Goal: Task Accomplishment & Management: Manage account settings

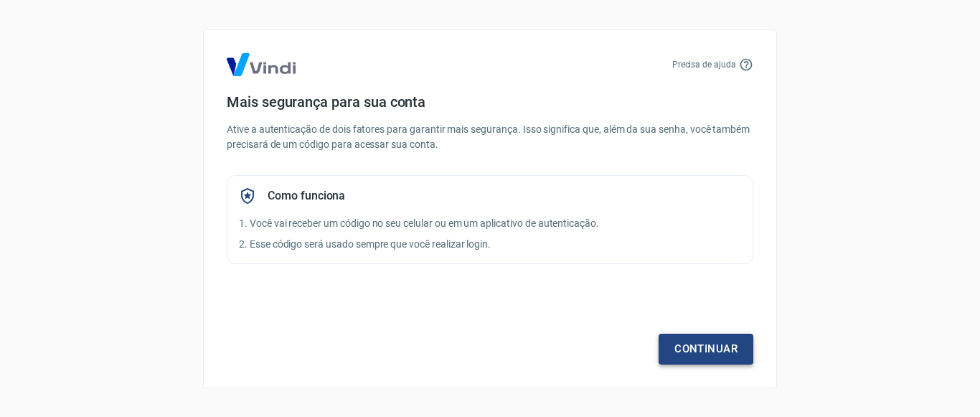
click at [739, 342] on link "Continuar" at bounding box center [706, 349] width 95 height 30
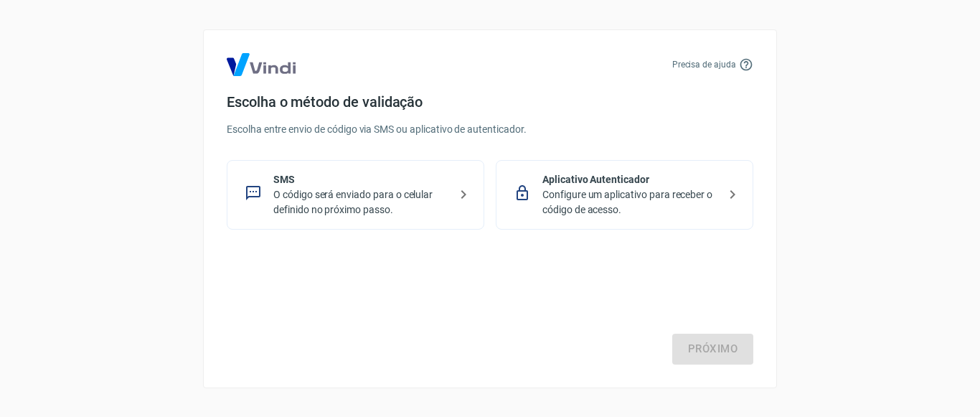
click at [461, 212] on div "SMS O código será enviado para o celular definido no próximo passo." at bounding box center [356, 195] width 258 height 70
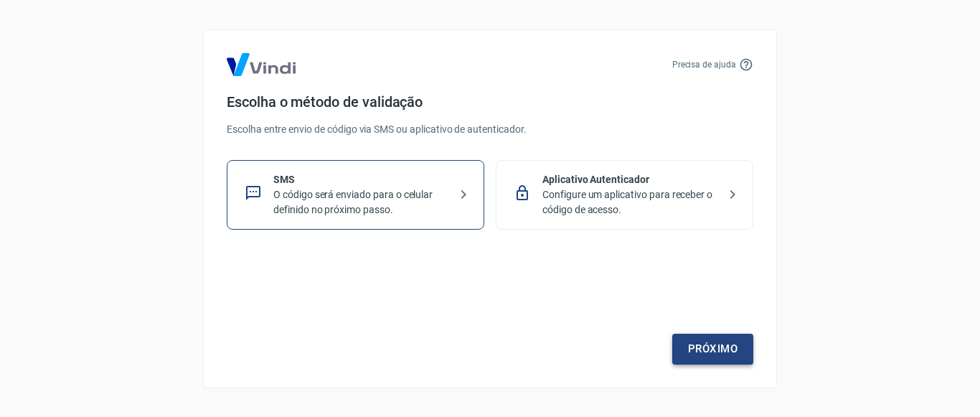
click at [718, 336] on link "Próximo" at bounding box center [712, 349] width 81 height 30
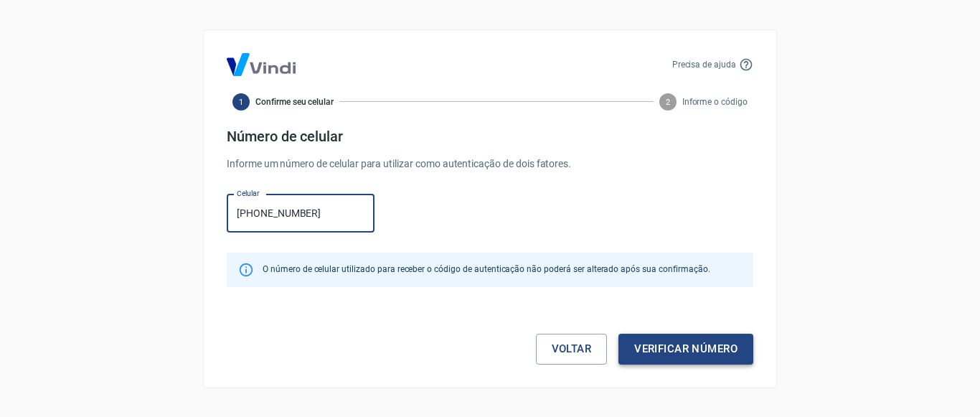
type input "(16) 99397-3955"
click at [662, 352] on button "Verificar número" at bounding box center [686, 349] width 135 height 30
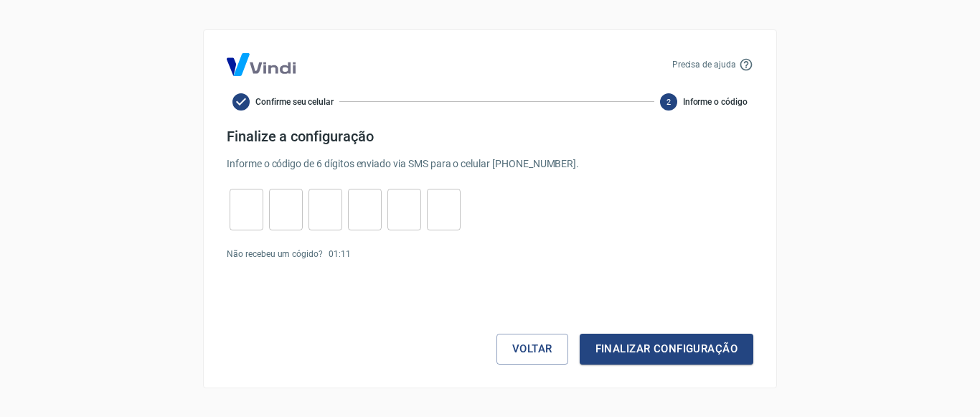
click at [249, 206] on input "tel" at bounding box center [247, 209] width 34 height 31
type input "7"
type input "1"
type input "5"
type input "0"
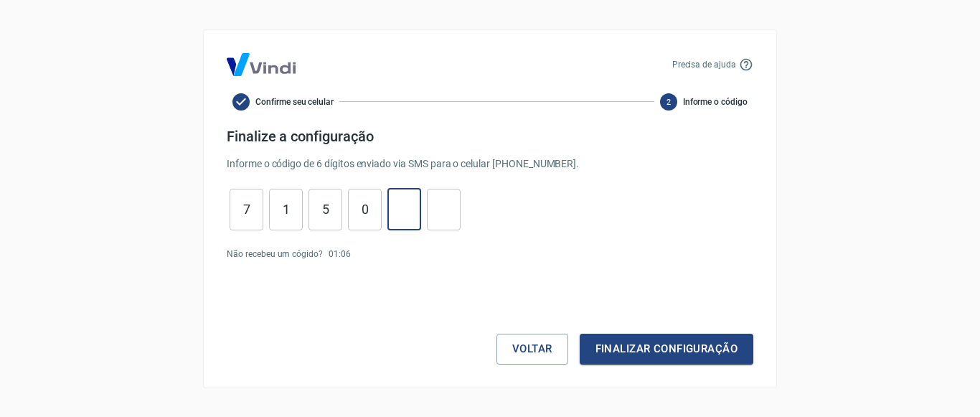
type input "4"
type input "1"
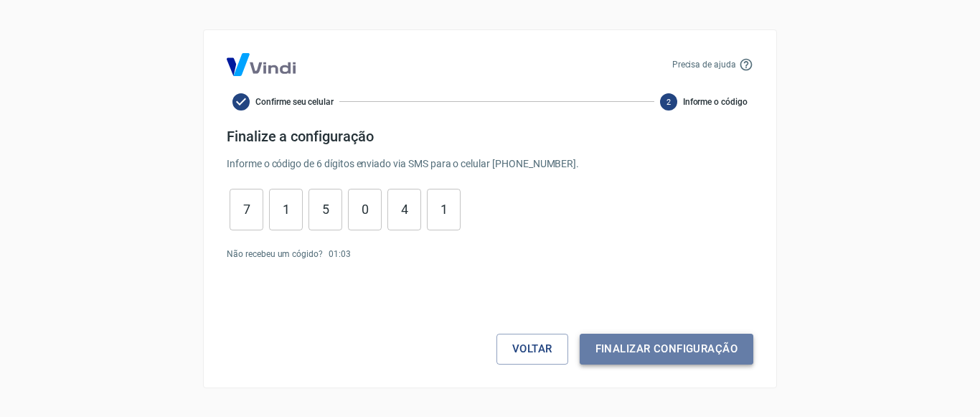
click at [693, 357] on button "Finalizar configuração" at bounding box center [667, 349] width 174 height 30
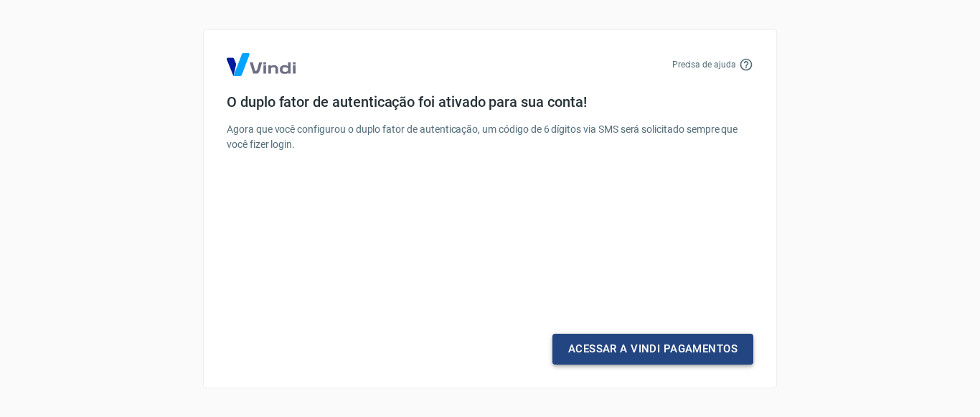
click at [693, 357] on link "Acessar a Vindi Pagamentos" at bounding box center [653, 349] width 201 height 30
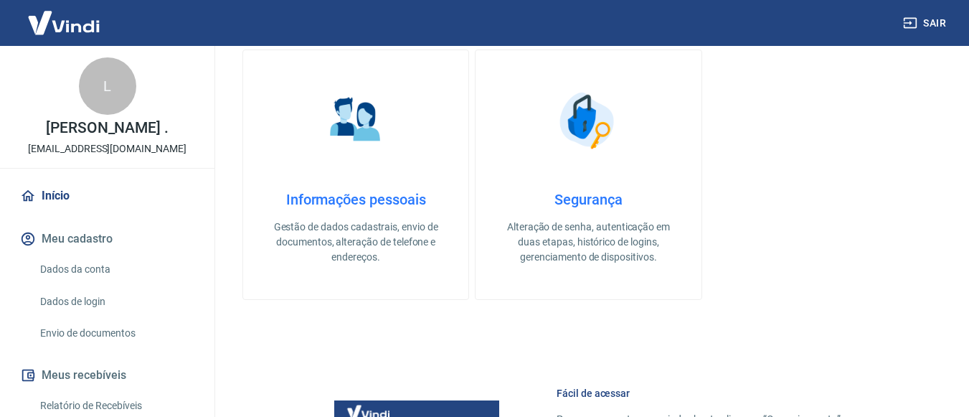
scroll to position [359, 0]
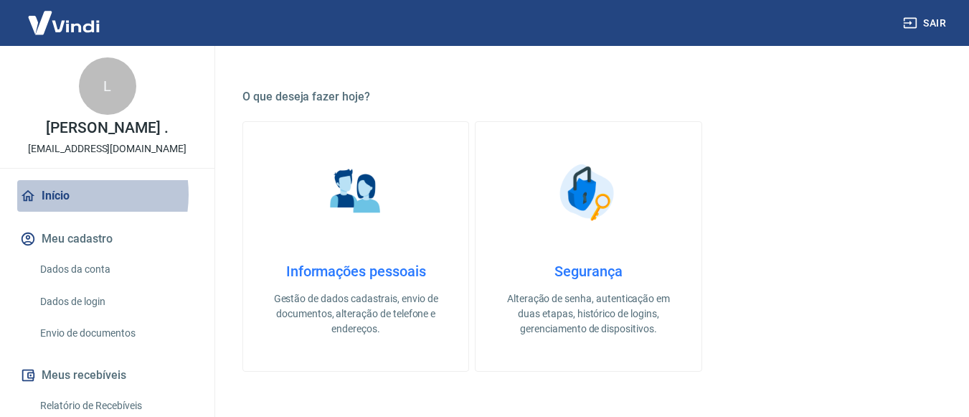
click at [61, 210] on link "Início" at bounding box center [107, 196] width 180 height 32
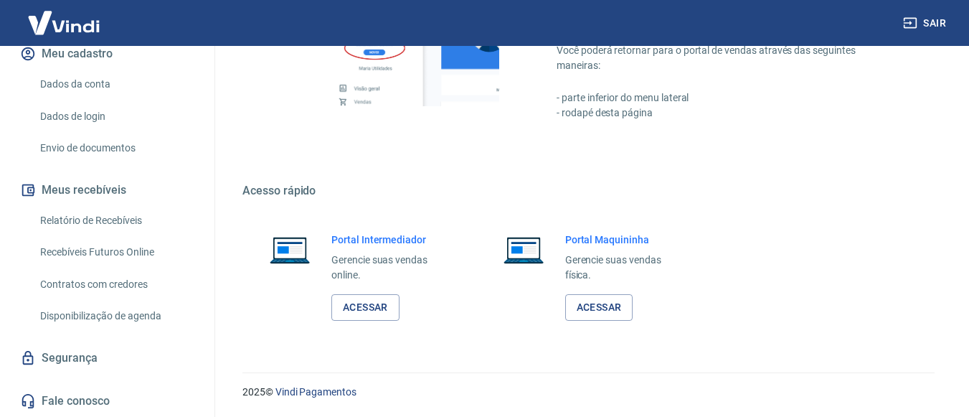
scroll to position [200, 0]
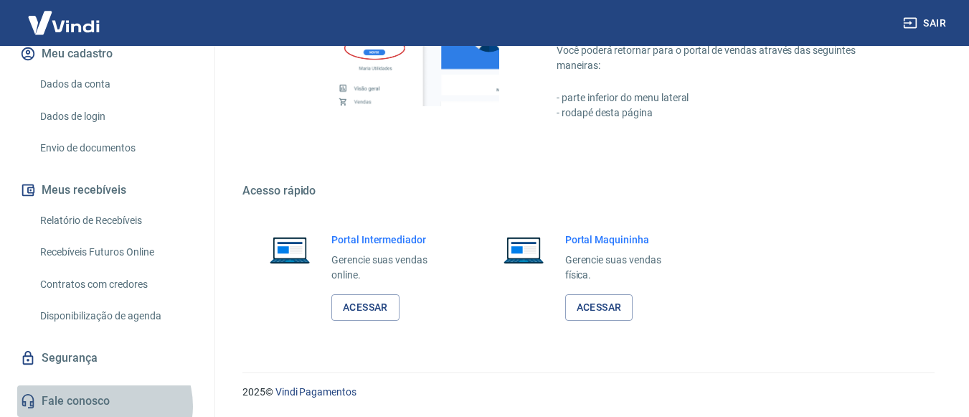
click at [103, 405] on link "Fale conosco" at bounding box center [107, 401] width 180 height 32
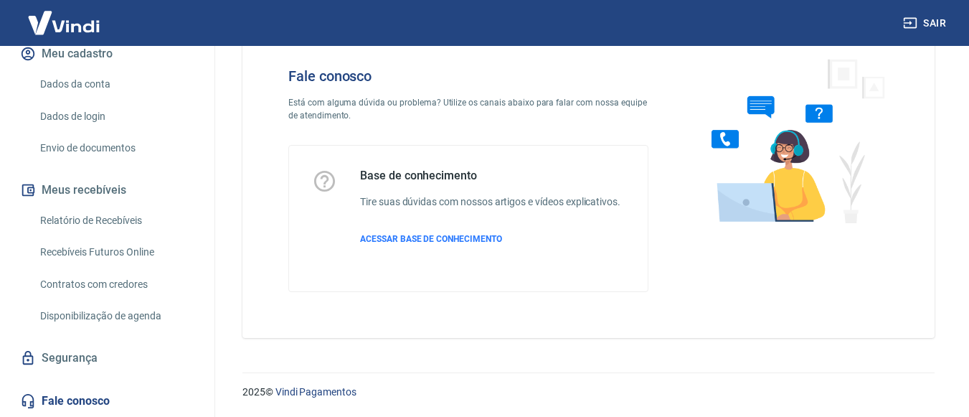
scroll to position [200, 0]
click at [86, 361] on link "Segurança" at bounding box center [107, 358] width 180 height 32
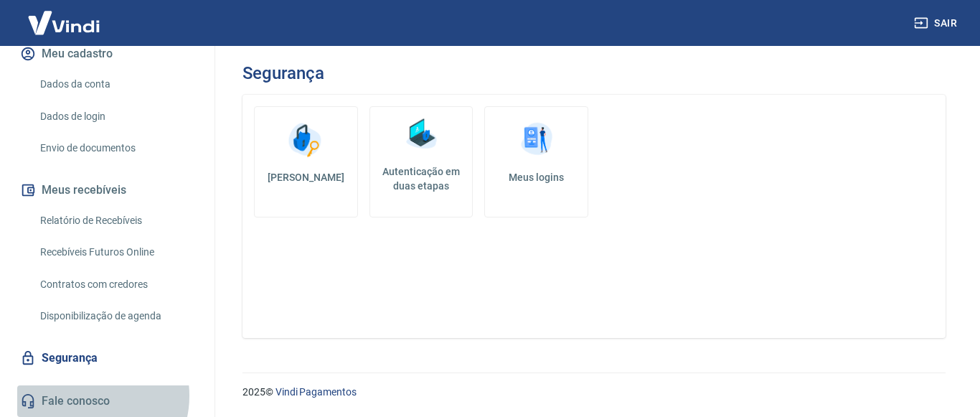
click at [90, 395] on link "Fale conosco" at bounding box center [107, 401] width 180 height 32
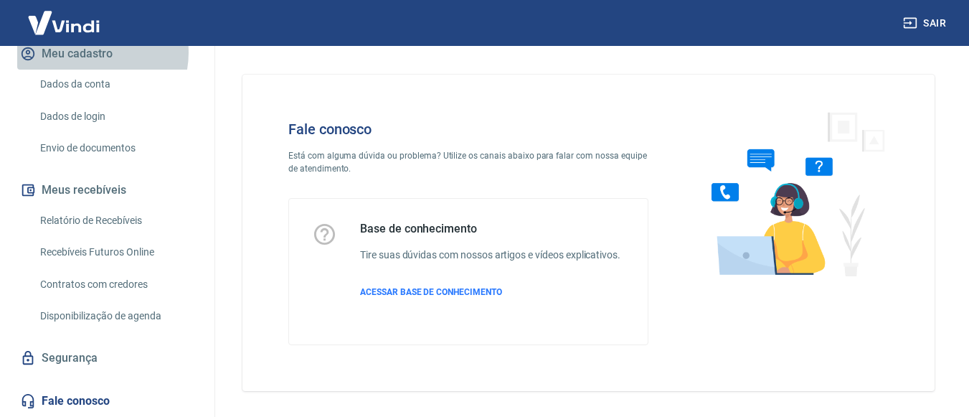
click at [88, 52] on button "Meu cadastro" at bounding box center [107, 54] width 180 height 32
click at [82, 86] on link "Dados da conta" at bounding box center [115, 84] width 163 height 29
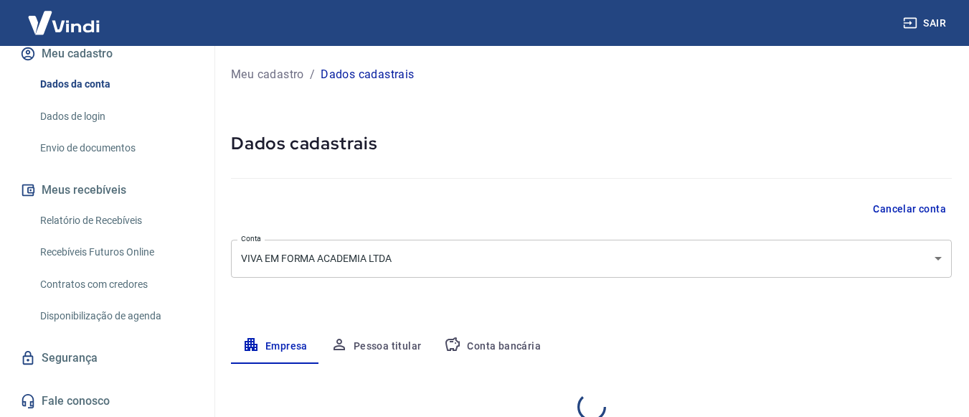
select select "SP"
select select "business"
click at [69, 103] on link "Dados de login" at bounding box center [115, 116] width 163 height 29
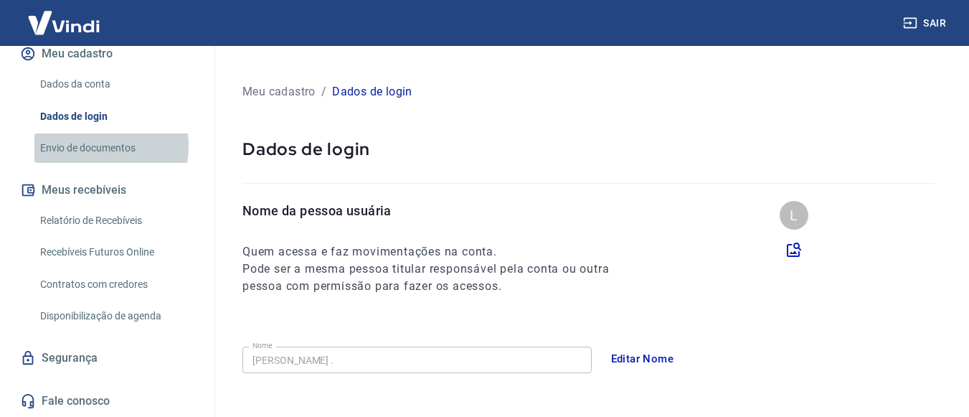
click at [79, 146] on link "Envio de documentos" at bounding box center [115, 147] width 163 height 29
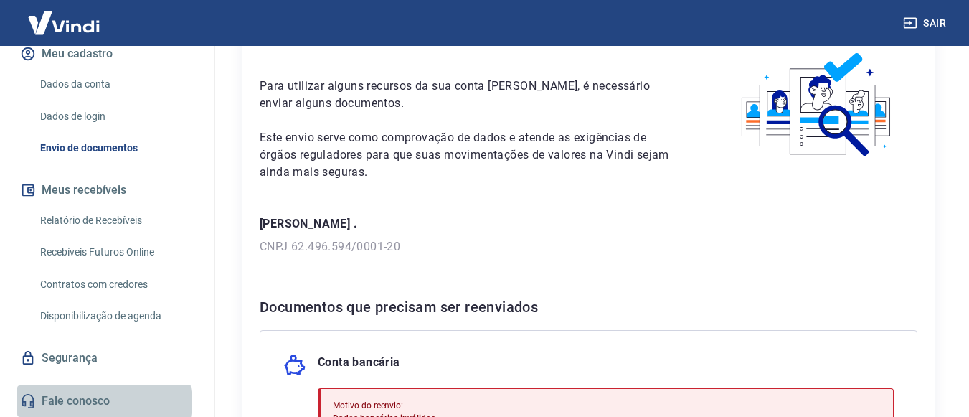
click at [103, 402] on link "Fale conosco" at bounding box center [107, 401] width 180 height 32
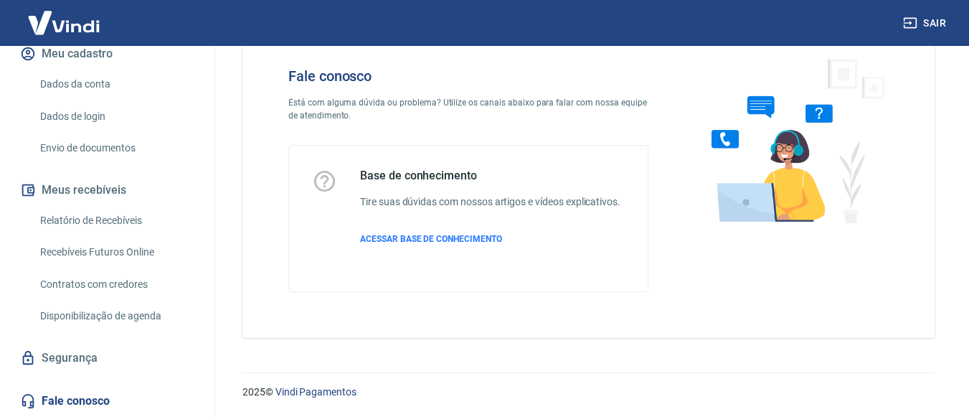
click at [467, 247] on div "Base de conhecimento Tire suas dúvidas com nossos artigos e vídeos explicativos…" at bounding box center [490, 219] width 260 height 100
click at [466, 243] on span "ACESSAR BASE DE CONHECIMENTO" at bounding box center [431, 239] width 142 height 10
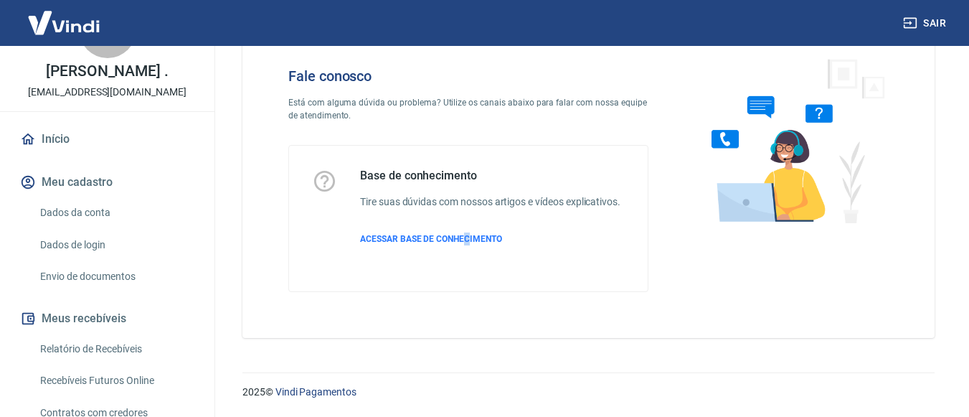
scroll to position [0, 0]
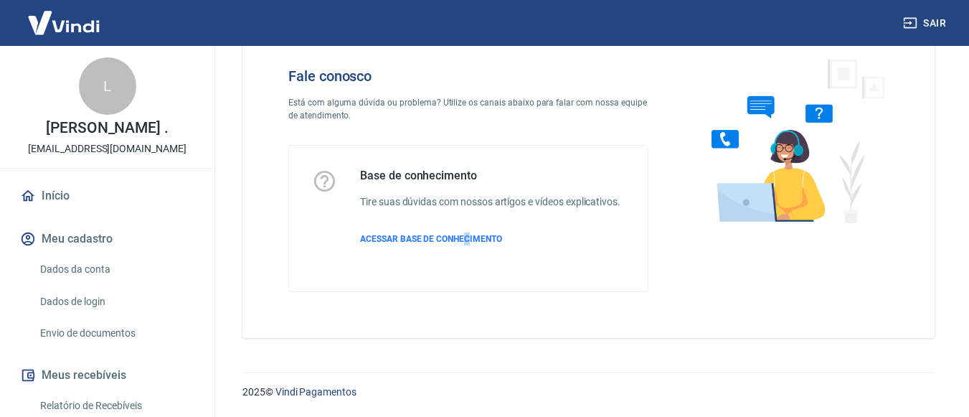
click at [62, 211] on link "Início" at bounding box center [107, 196] width 180 height 32
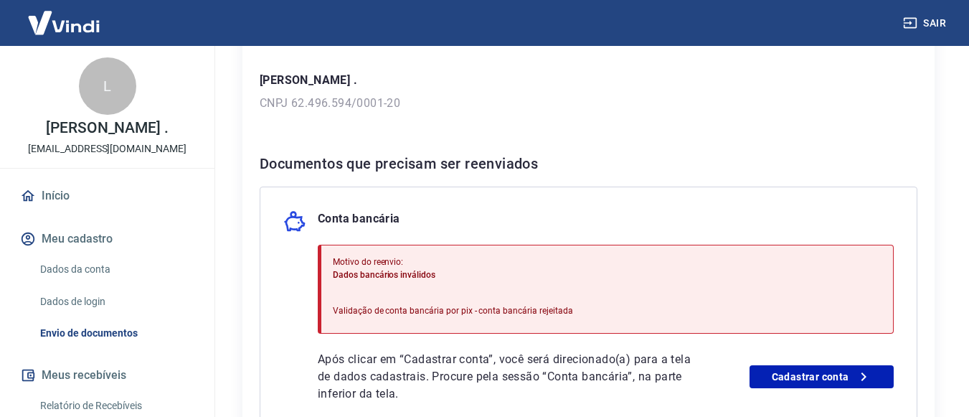
scroll to position [287, 0]
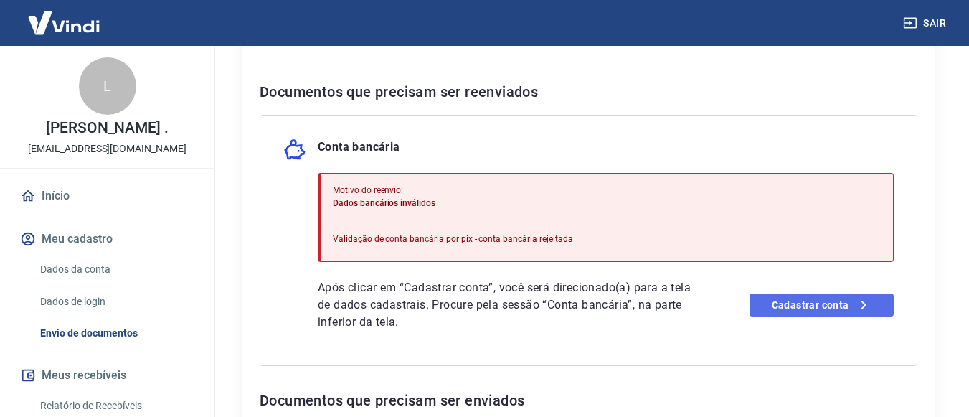
click at [794, 315] on link "Cadastrar conta" at bounding box center [822, 304] width 144 height 23
click at [803, 307] on link "Cadastrar conta" at bounding box center [822, 304] width 144 height 23
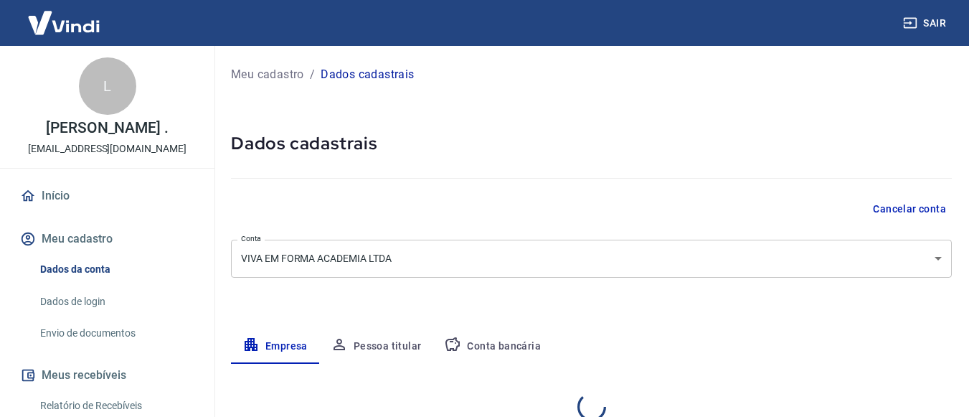
select select "SP"
select select "business"
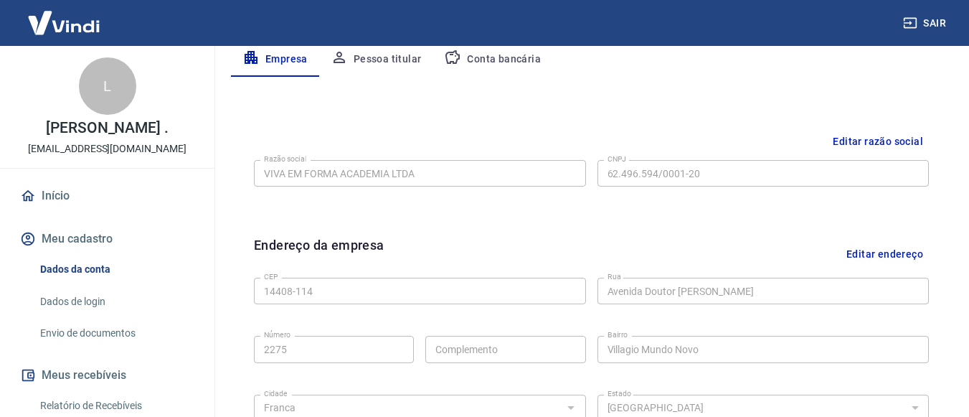
drag, startPoint x: 243, startPoint y: -100, endPoint x: 494, endPoint y: 60, distance: 296.8
click at [474, 57] on button "Conta bancária" at bounding box center [493, 59] width 120 height 34
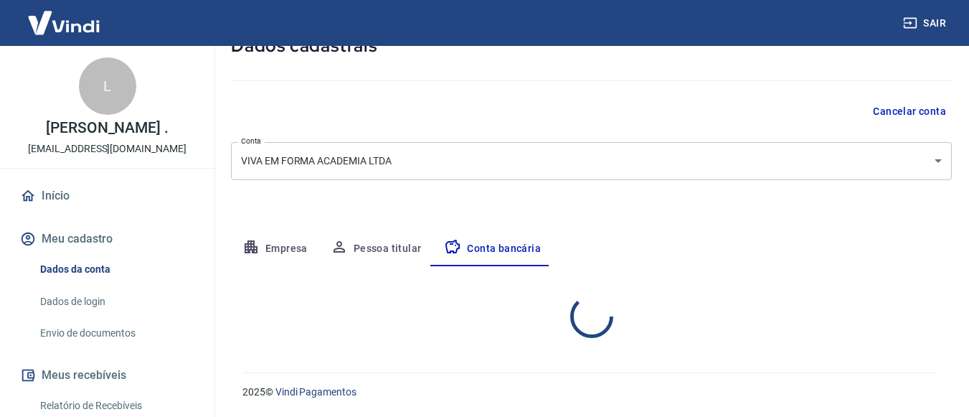
scroll to position [98, 0]
click at [494, 60] on div at bounding box center [591, 77] width 721 height 41
select select "1"
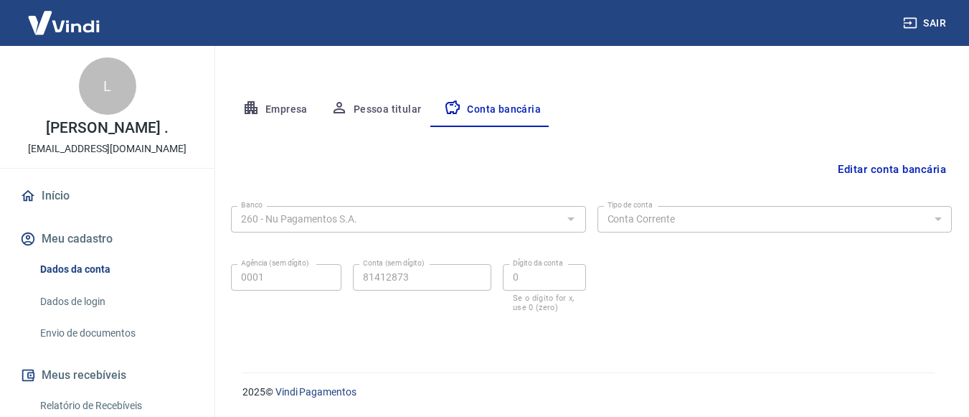
scroll to position [72, 0]
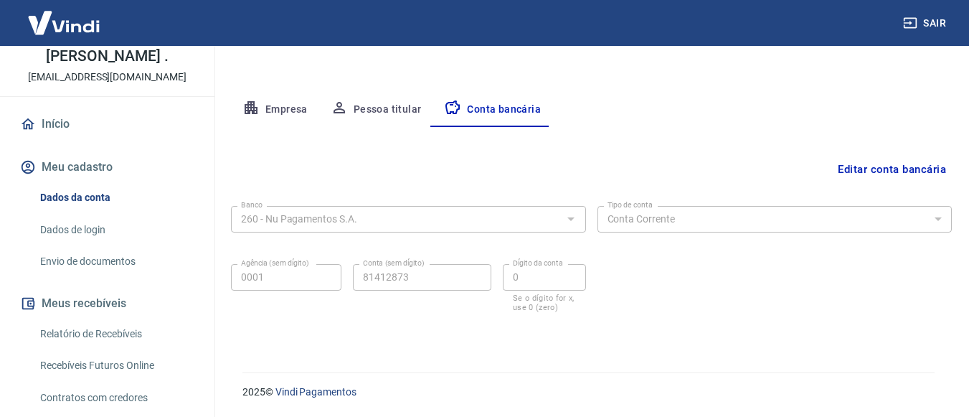
click at [111, 273] on link "Envio de documentos" at bounding box center [115, 261] width 163 height 29
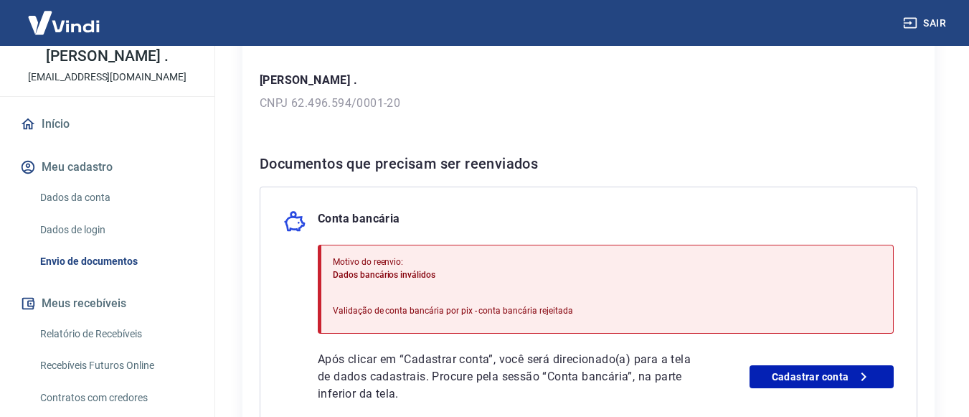
scroll to position [144, 0]
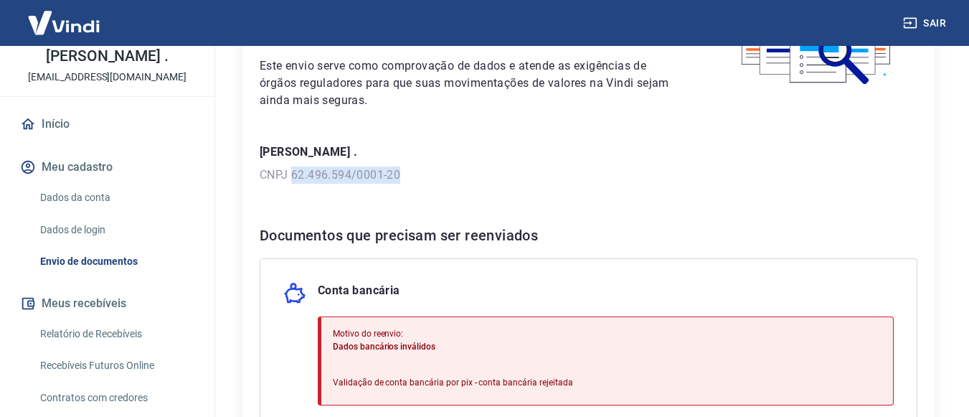
drag, startPoint x: 306, startPoint y: 174, endPoint x: 413, endPoint y: 177, distance: 107.7
click at [413, 177] on p "CNPJ 62.496.594/0001-20" at bounding box center [589, 174] width 658 height 17
click at [389, 174] on p "CNPJ 62.496.594/0001-20" at bounding box center [589, 174] width 658 height 17
click at [456, 183] on p "CNPJ 62.496.594/0001-20" at bounding box center [589, 174] width 658 height 17
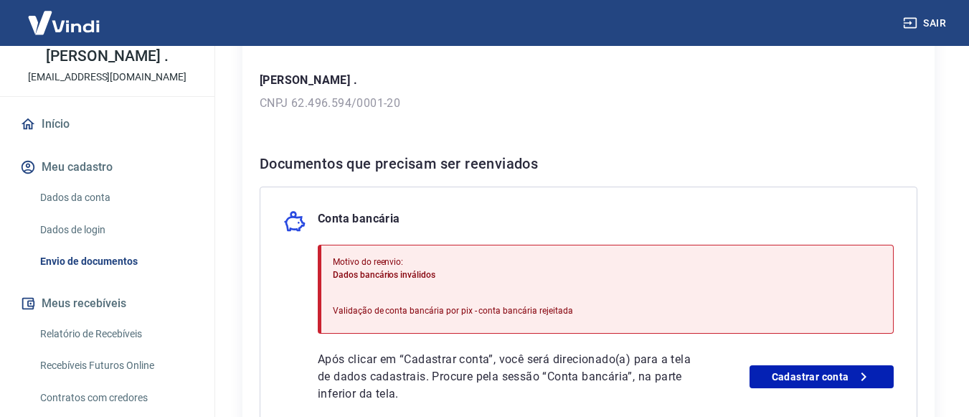
scroll to position [287, 0]
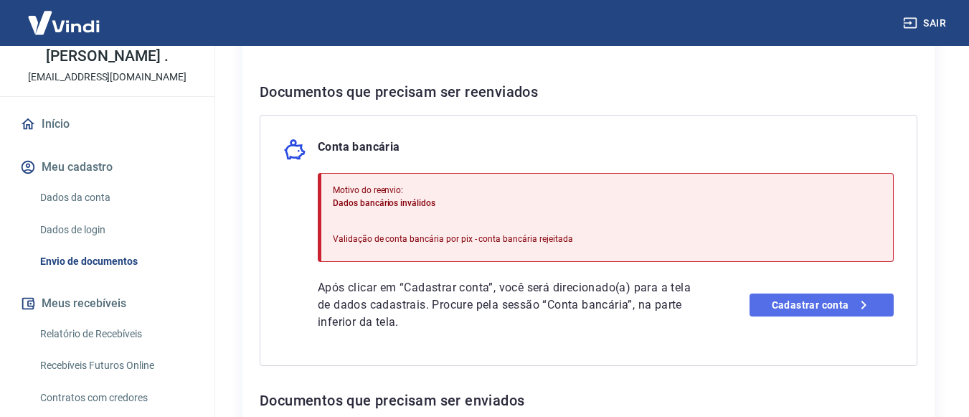
click at [807, 306] on link "Cadastrar conta" at bounding box center [822, 304] width 144 height 23
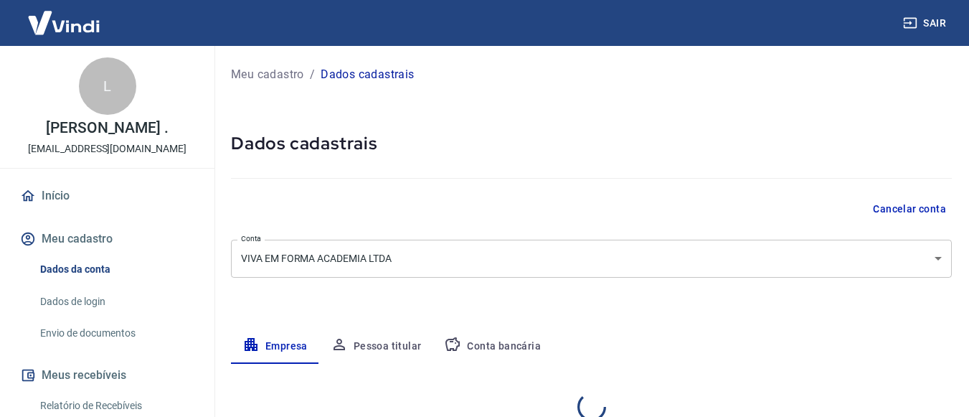
select select "SP"
select select "business"
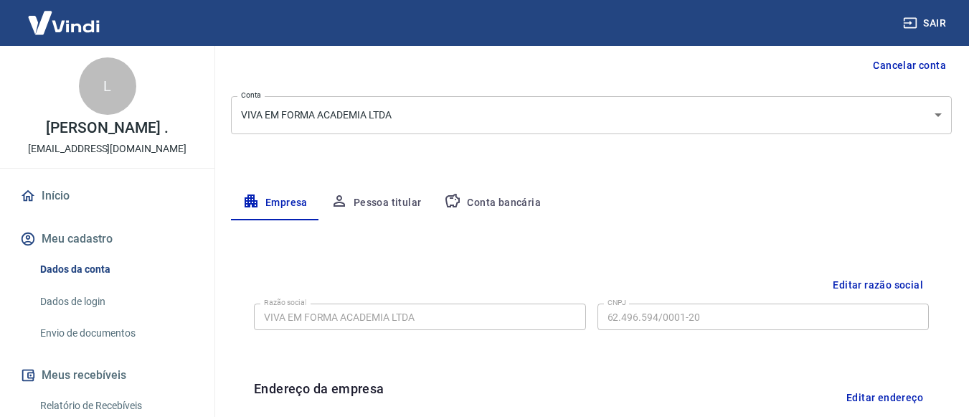
scroll to position [287, 0]
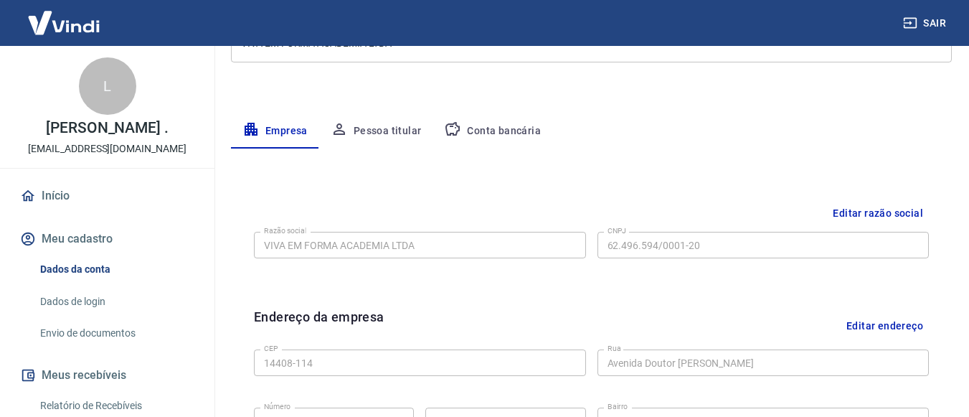
click at [488, 134] on button "Conta bancária" at bounding box center [493, 131] width 120 height 34
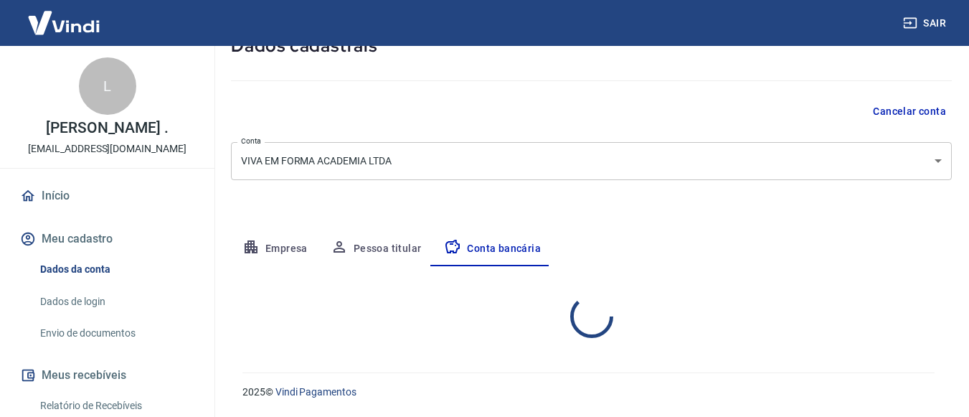
select select "1"
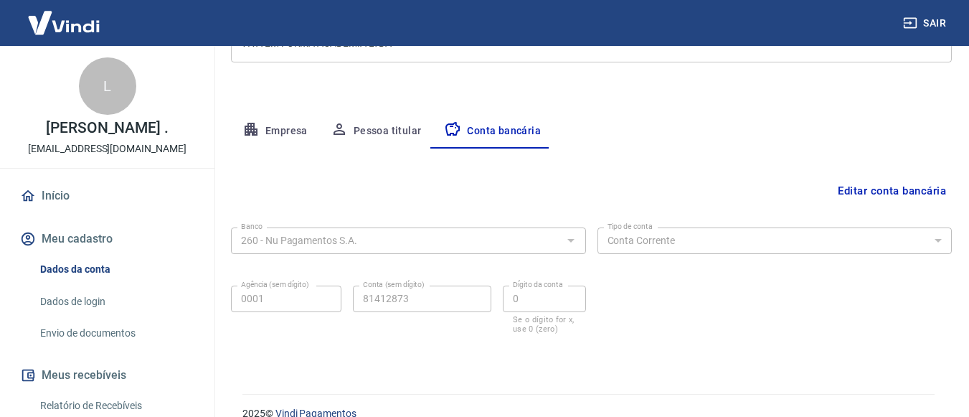
scroll to position [237, 0]
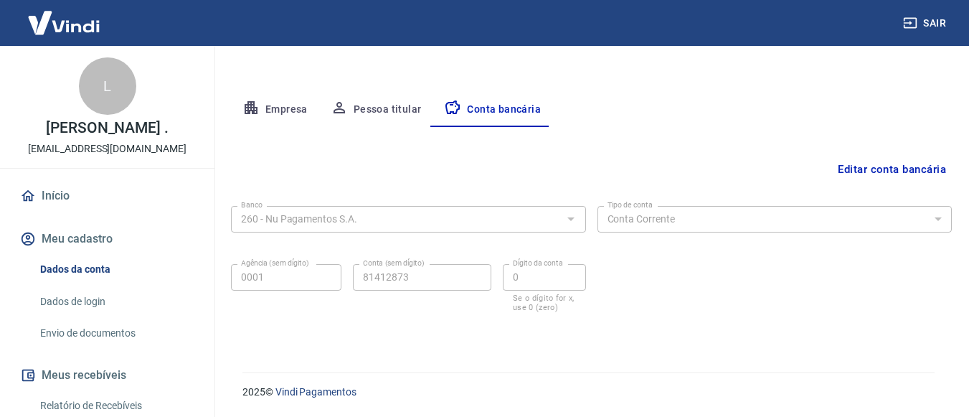
click at [893, 171] on button "Editar conta bancária" at bounding box center [892, 169] width 120 height 27
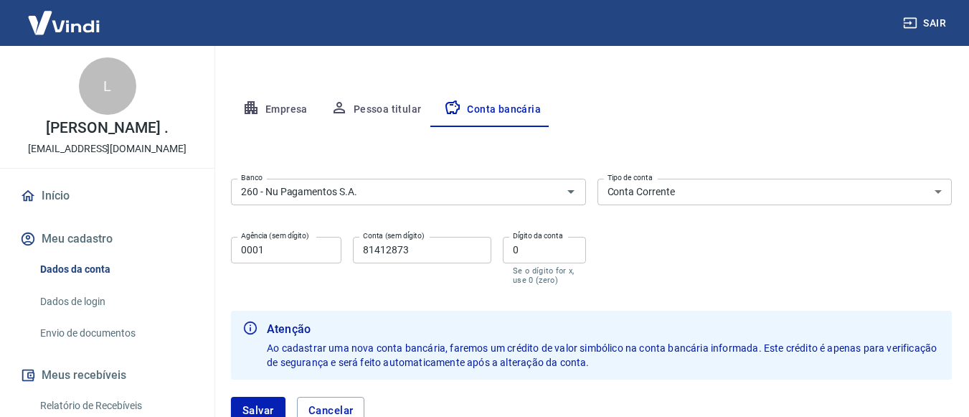
scroll to position [309, 0]
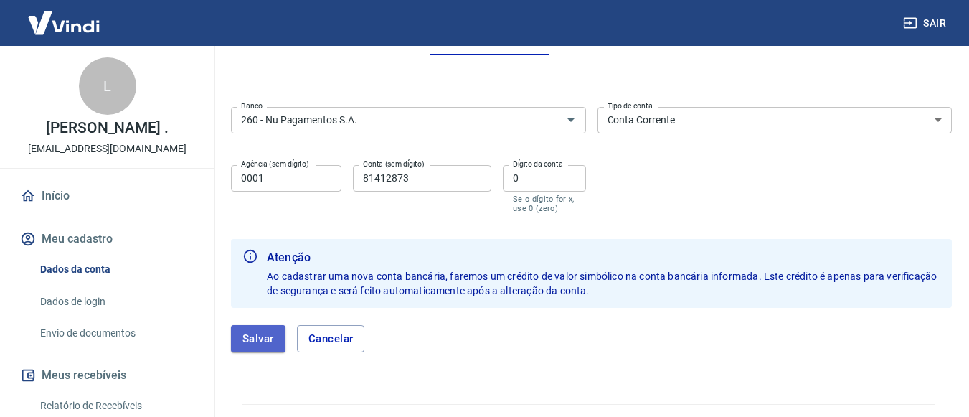
click at [251, 342] on button "Salvar" at bounding box center [258, 338] width 55 height 27
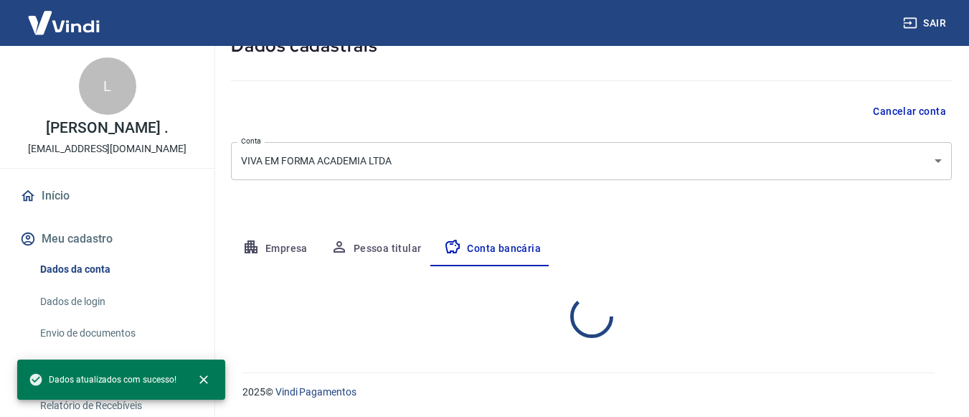
select select "1"
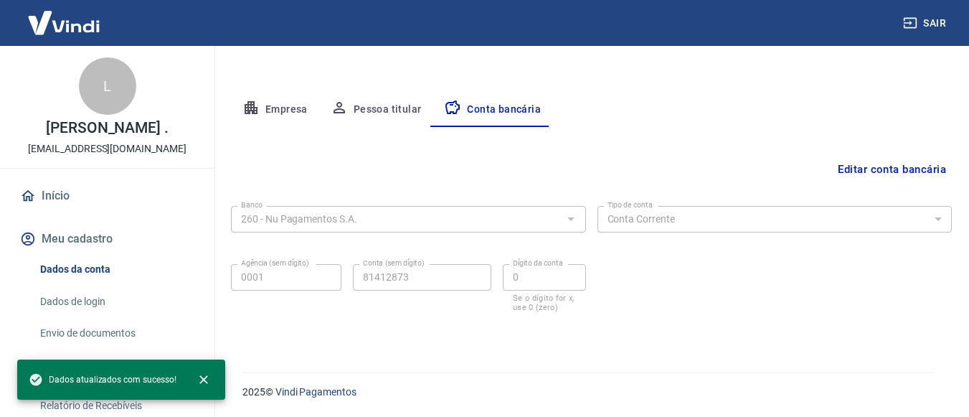
scroll to position [72, 0]
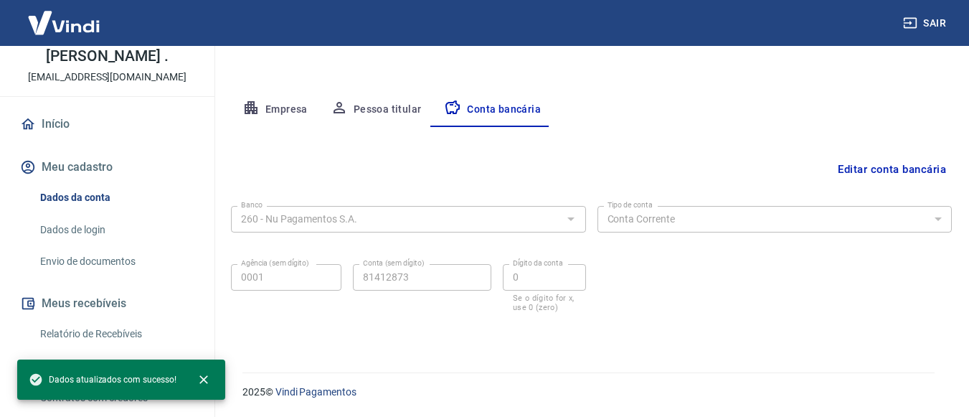
click at [110, 276] on link "Envio de documentos" at bounding box center [115, 261] width 163 height 29
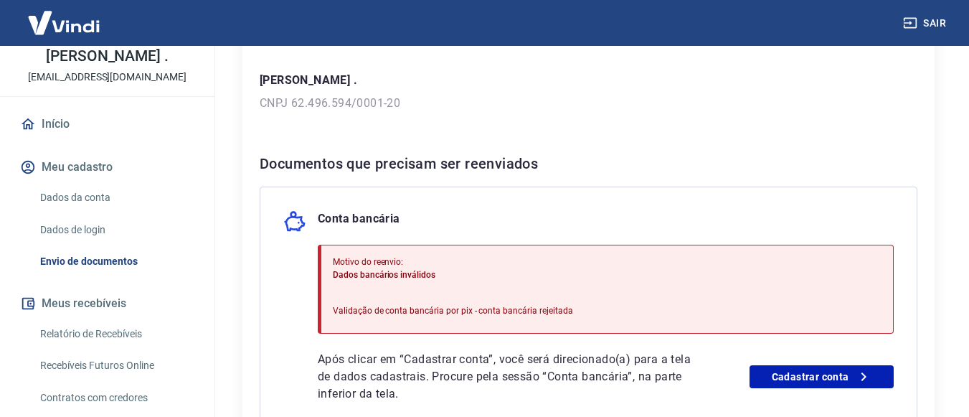
scroll to position [287, 0]
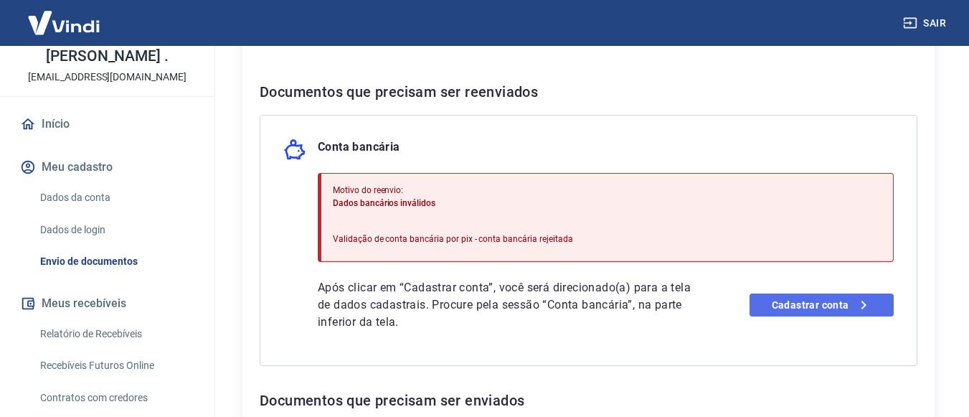
click at [803, 297] on link "Cadastrar conta" at bounding box center [822, 304] width 144 height 23
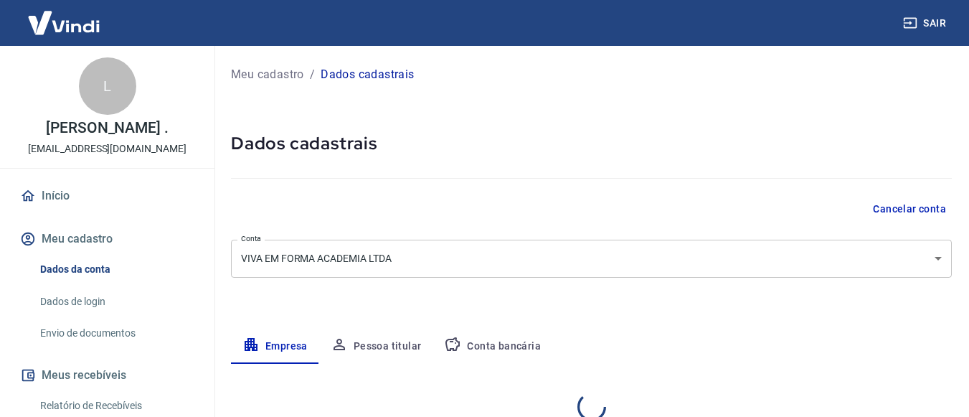
select select "SP"
select select "business"
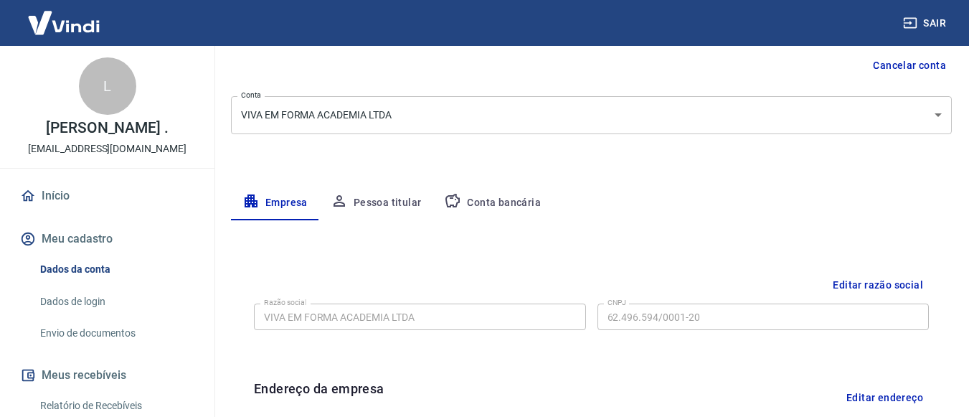
drag, startPoint x: 508, startPoint y: 224, endPoint x: 507, endPoint y: 217, distance: 7.2
click at [507, 217] on div "Meu cadastro / Dados cadastrais Dados cadastrais Cancelar conta Conta VIVA EM F…" at bounding box center [592, 365] width 756 height 927
click at [507, 216] on button "Conta bancária" at bounding box center [493, 203] width 120 height 34
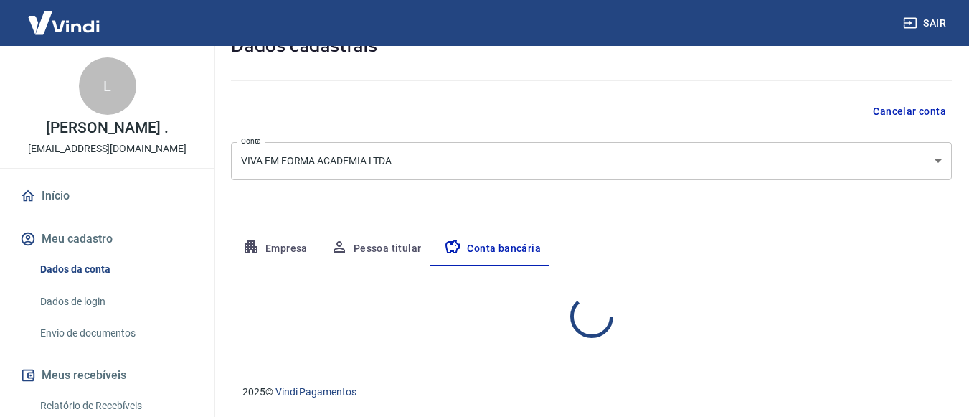
select select "1"
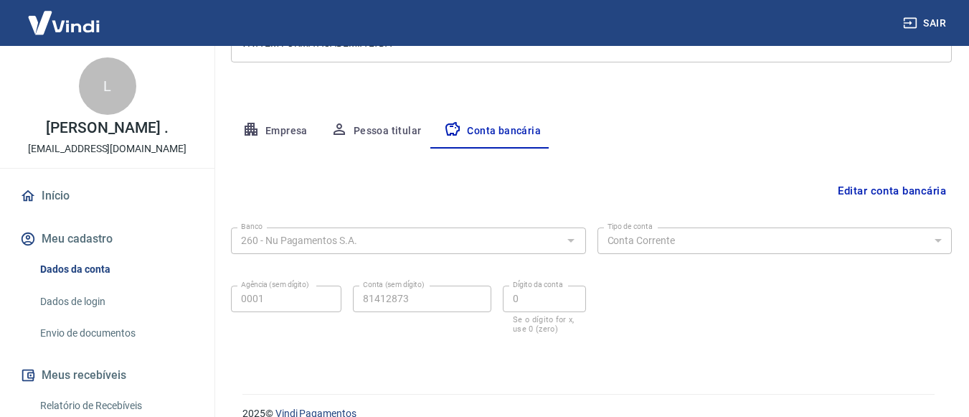
scroll to position [237, 0]
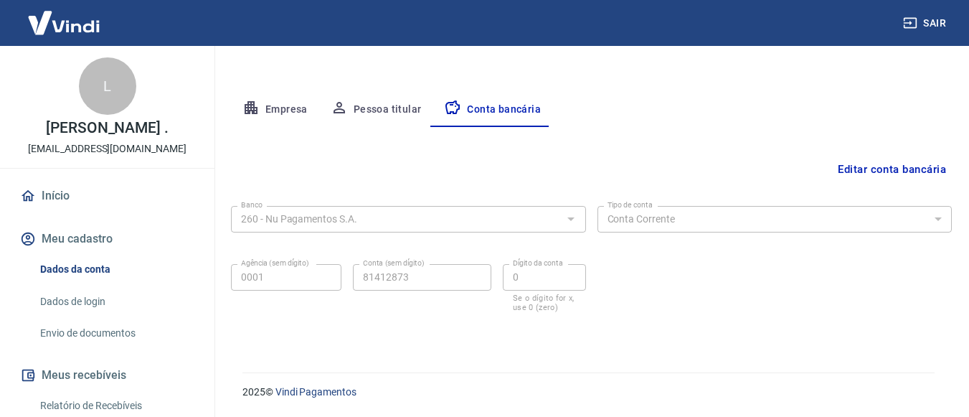
click at [500, 135] on div "Editar conta bancária Banco 260 - Nu Pagamentos S.A. Banco Tipo de conta Conta …" at bounding box center [591, 232] width 721 height 211
click at [908, 169] on button "Editar conta bancária" at bounding box center [892, 169] width 120 height 27
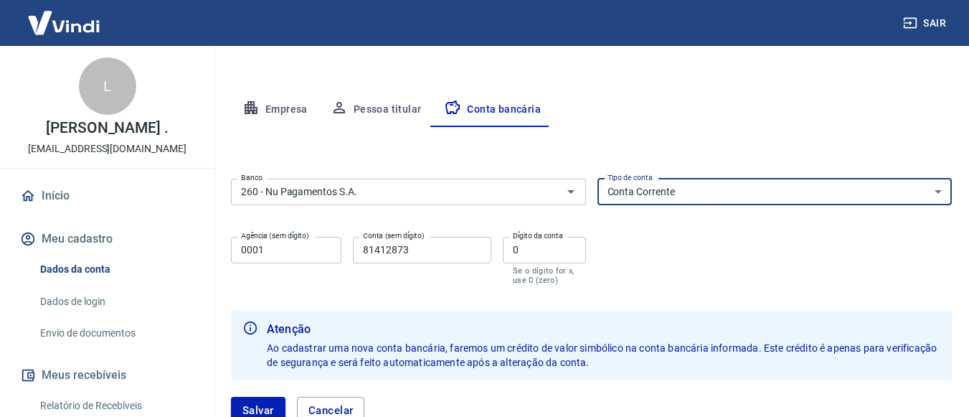
click at [690, 197] on select "Conta Corrente Conta Poupança" at bounding box center [775, 192] width 355 height 27
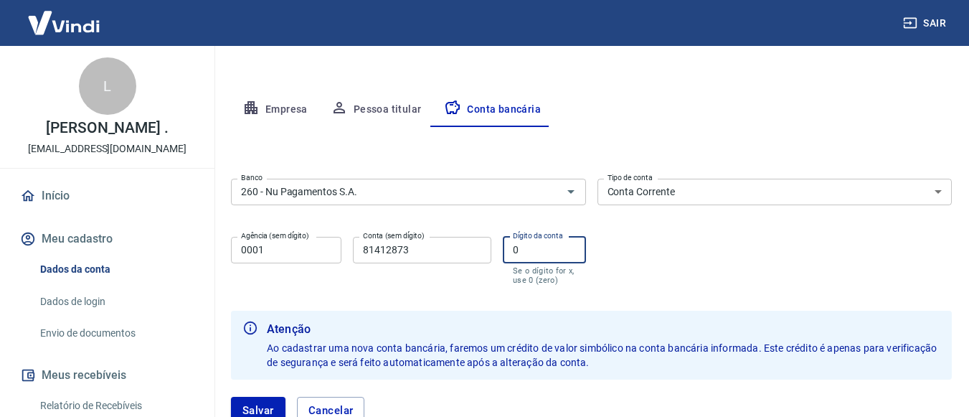
click at [535, 244] on input "0" at bounding box center [544, 250] width 83 height 27
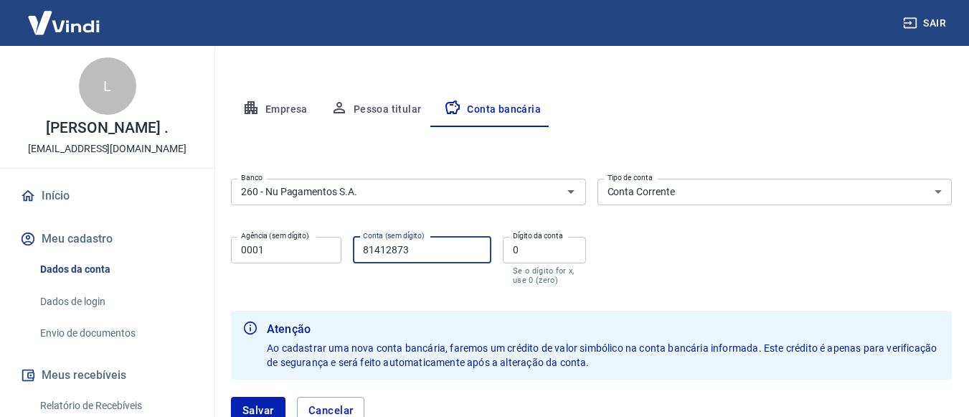
drag, startPoint x: 427, startPoint y: 247, endPoint x: 269, endPoint y: 239, distance: 158.1
click at [271, 239] on div "Agência (sem dígito) 0001 Agência (sem dígito) Conta (sem dígito) 81412873 Cont…" at bounding box center [408, 259] width 355 height 57
click at [285, 238] on label "Agência (sem dígito)" at bounding box center [275, 235] width 68 height 11
click at [285, 238] on input "0001" at bounding box center [286, 250] width 111 height 27
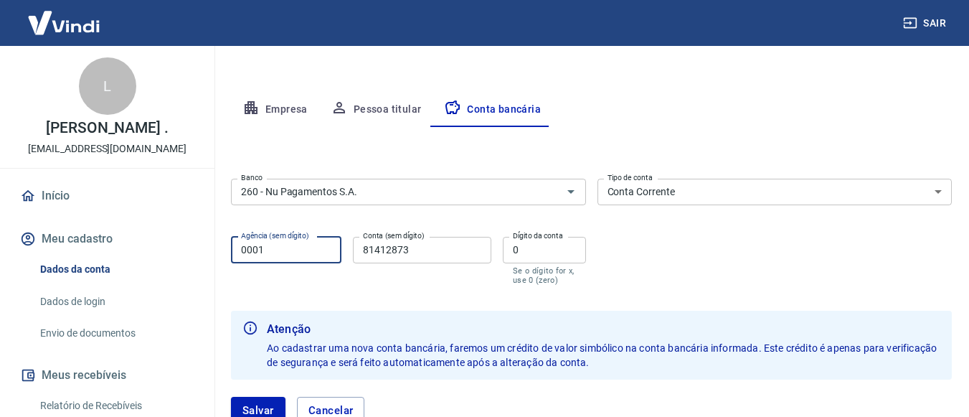
click at [282, 258] on input "0001" at bounding box center [286, 250] width 111 height 27
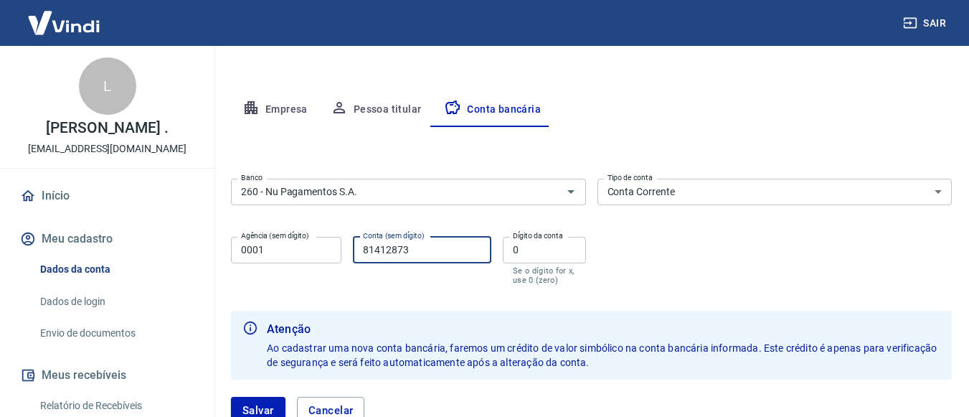
drag, startPoint x: 430, startPoint y: 246, endPoint x: 299, endPoint y: 225, distance: 133.0
click at [299, 225] on div "Banco 260 - Nu Pagamentos S.A. Banco Tipo de conta Conta Corrente Conta Poupanç…" at bounding box center [591, 230] width 721 height 115
click at [274, 256] on input "0001" at bounding box center [286, 250] width 111 height 27
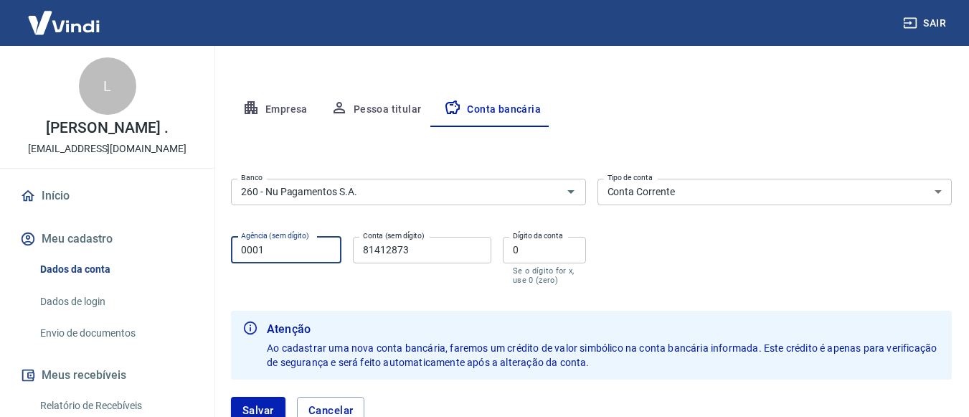
click at [245, 250] on input "0001" at bounding box center [286, 250] width 111 height 27
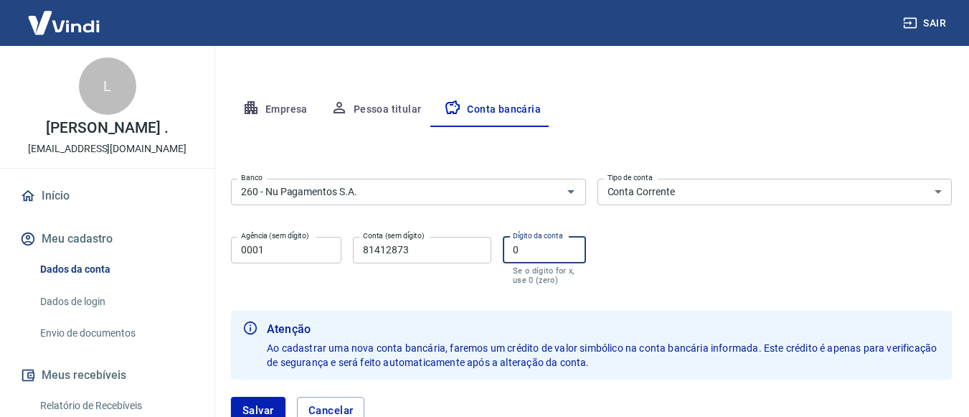
click at [523, 251] on input "0" at bounding box center [544, 250] width 83 height 27
click at [273, 397] on button "Salvar" at bounding box center [258, 410] width 55 height 27
click at [555, 255] on input "000" at bounding box center [544, 250] width 83 height 27
type input "0"
click at [460, 255] on input "81412873" at bounding box center [422, 250] width 138 height 27
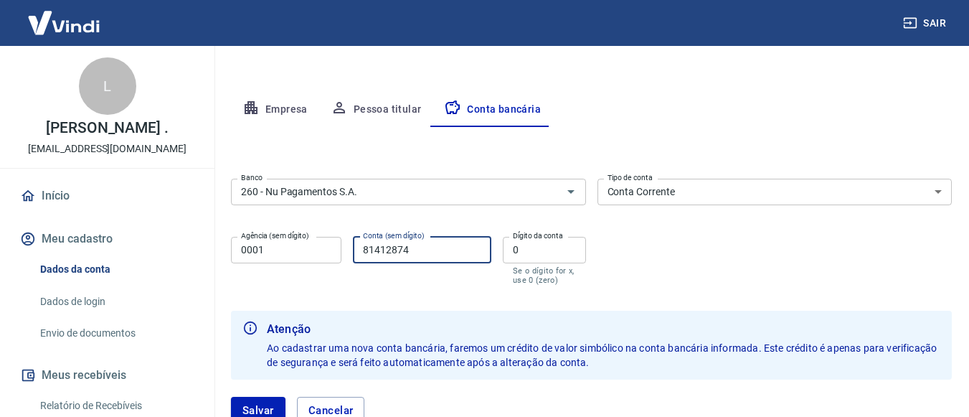
scroll to position [340, 0]
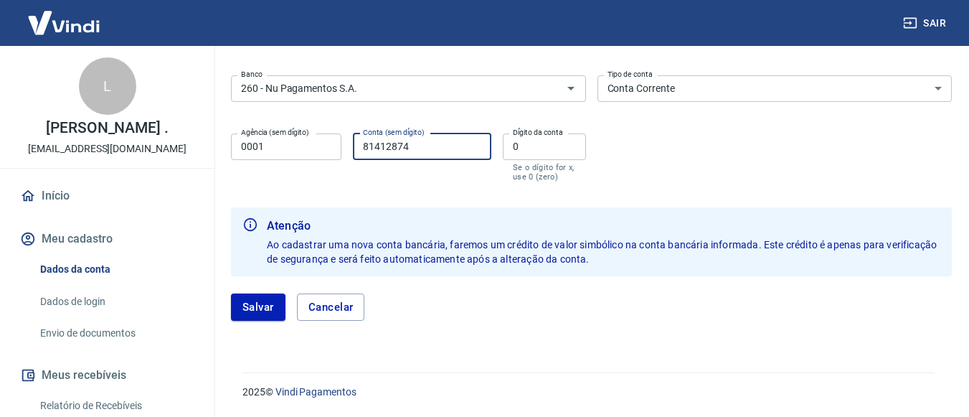
type input "81412874"
click at [244, 287] on div "Salvar Cancelar" at bounding box center [591, 307] width 721 height 62
click at [258, 297] on button "Salvar" at bounding box center [258, 306] width 55 height 27
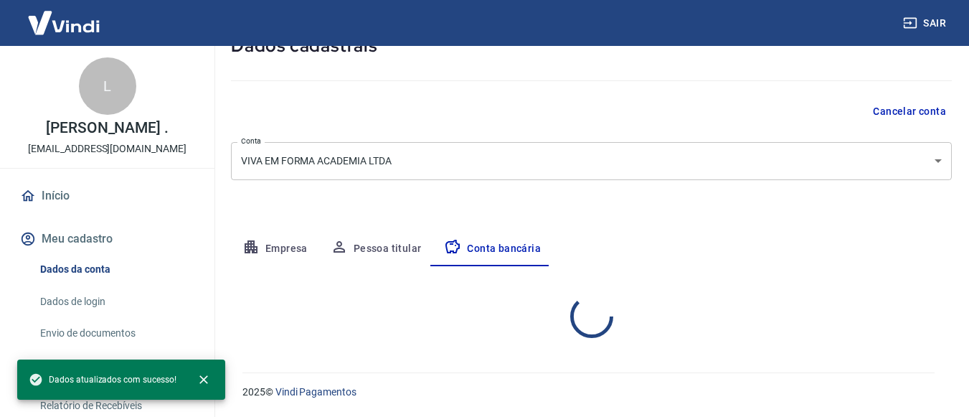
select select "1"
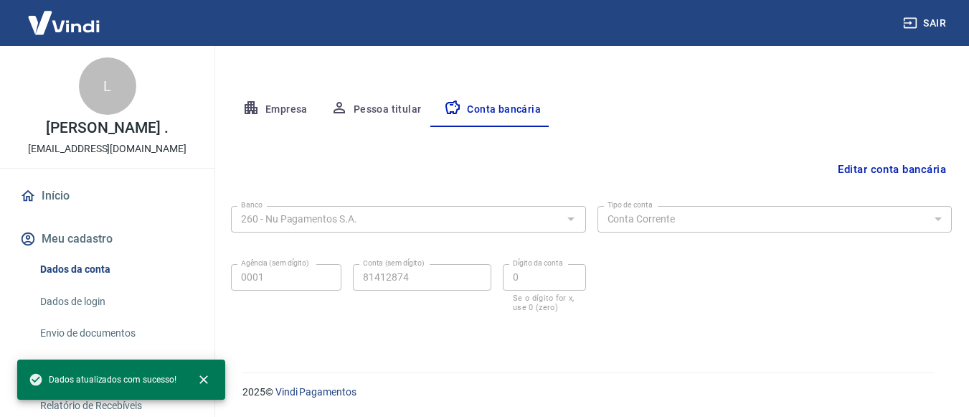
scroll to position [165, 0]
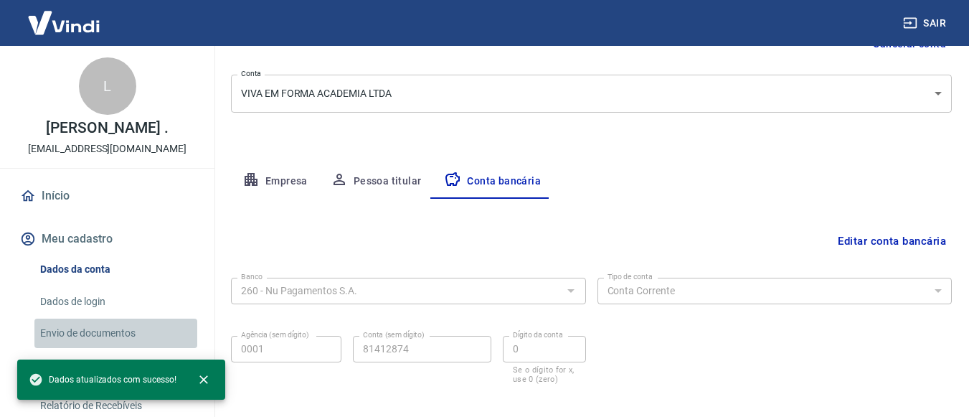
click at [138, 344] on link "Envio de documentos" at bounding box center [115, 333] width 163 height 29
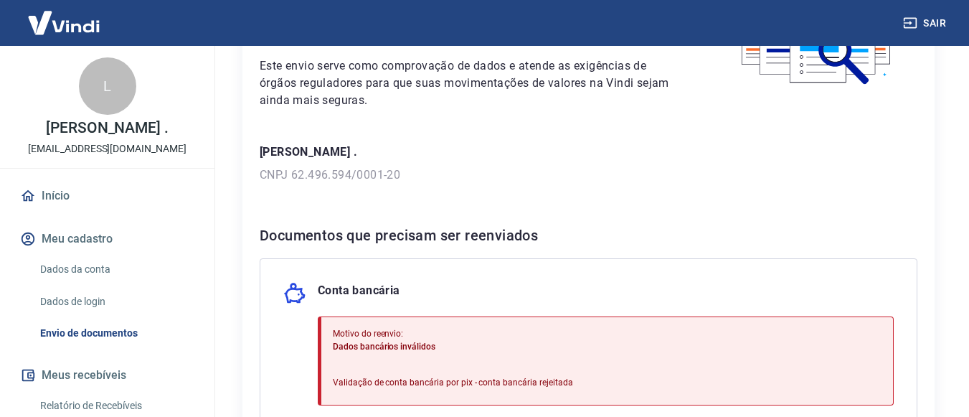
scroll to position [287, 0]
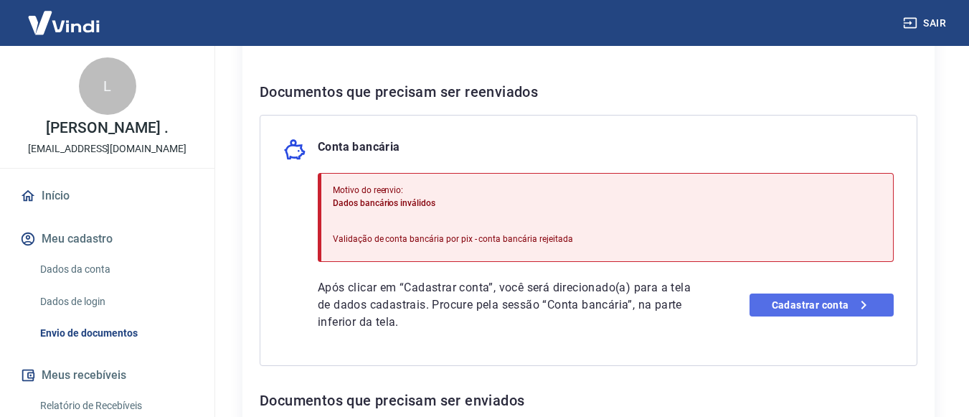
click at [841, 309] on link "Cadastrar conta" at bounding box center [822, 304] width 144 height 23
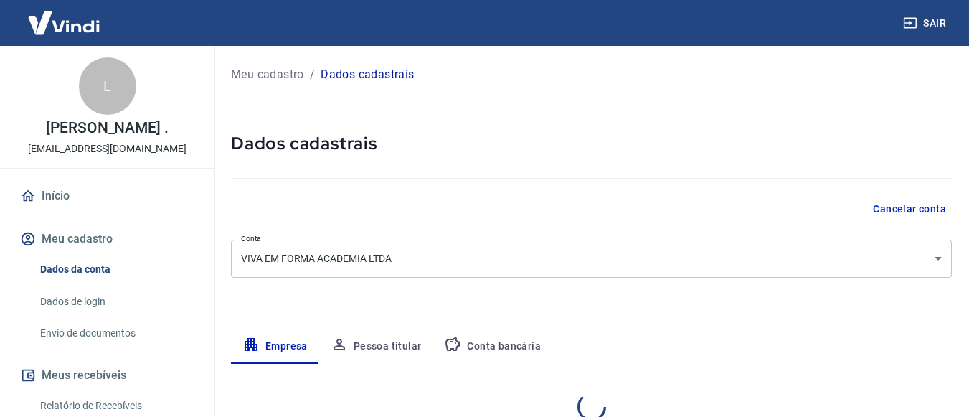
select select "SP"
select select "business"
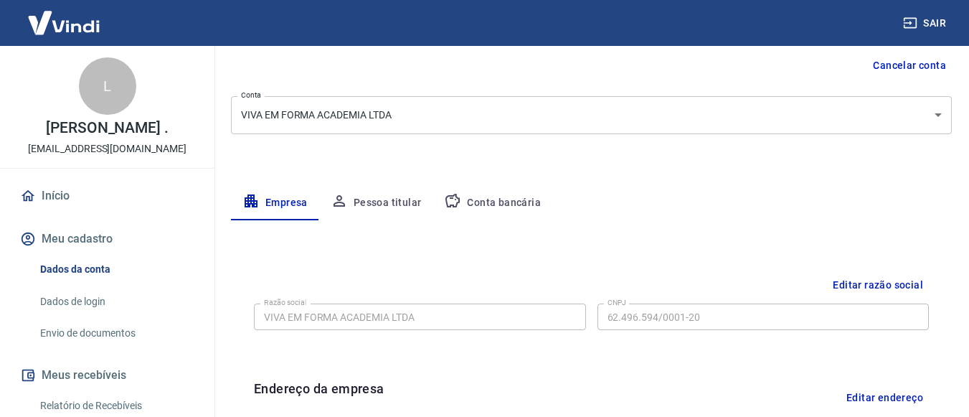
drag, startPoint x: 469, startPoint y: 181, endPoint x: 476, endPoint y: 192, distance: 13.3
click at [469, 182] on div "Meu cadastro / Dados cadastrais Dados cadastrais Cancelar conta Conta VIVA EM F…" at bounding box center [592, 365] width 756 height 927
click at [482, 194] on button "Conta bancária" at bounding box center [493, 203] width 120 height 34
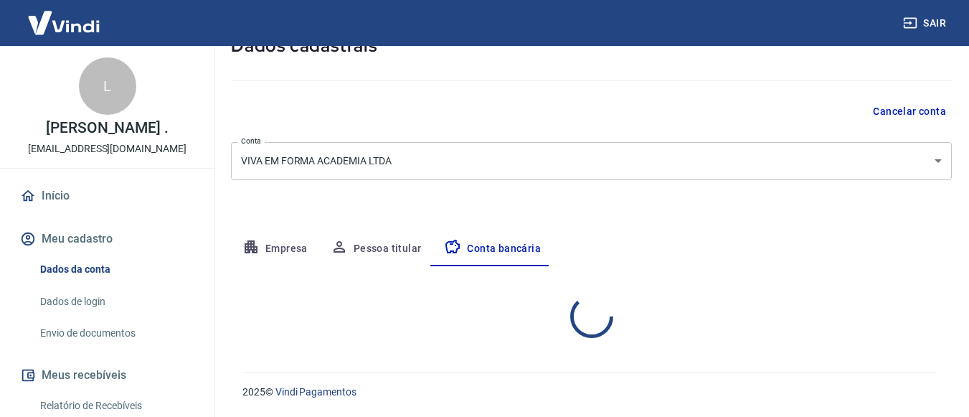
select select "1"
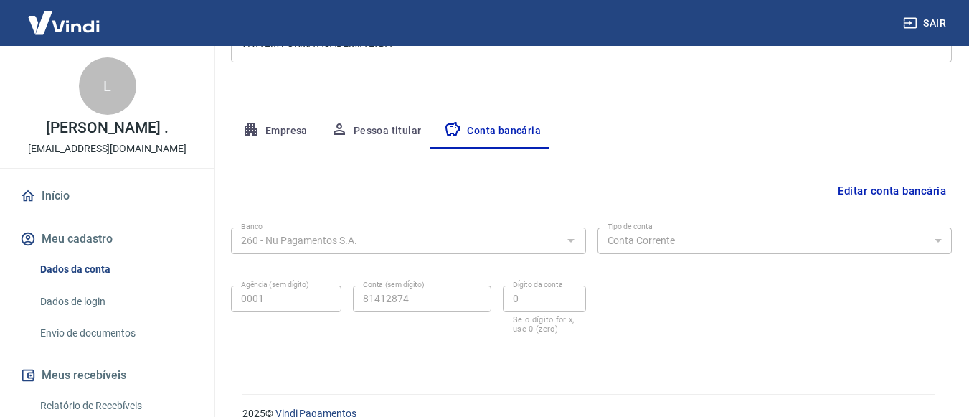
scroll to position [237, 0]
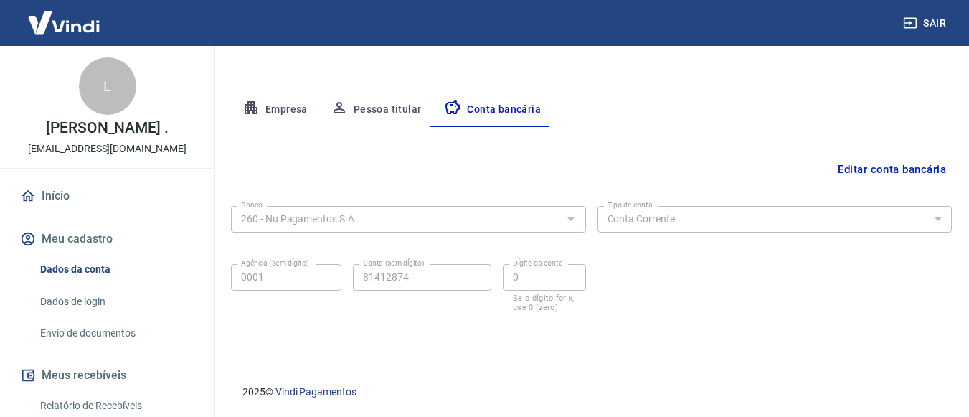
click at [889, 178] on button "Editar conta bancária" at bounding box center [892, 169] width 120 height 27
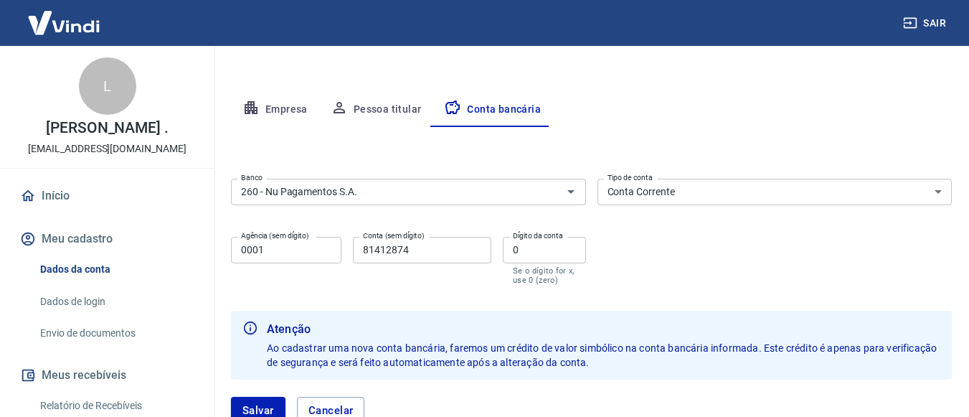
click at [418, 249] on input "81412874" at bounding box center [422, 250] width 138 height 27
type input "81412873"
click at [256, 405] on button "Salvar" at bounding box center [258, 410] width 55 height 27
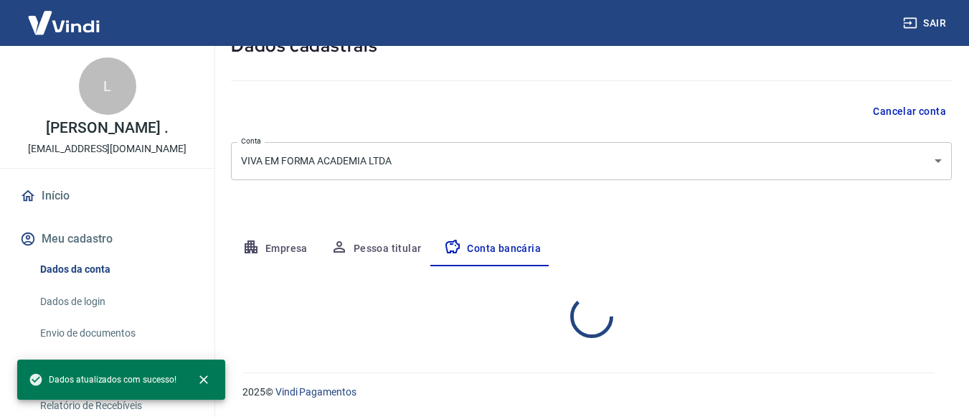
select select "1"
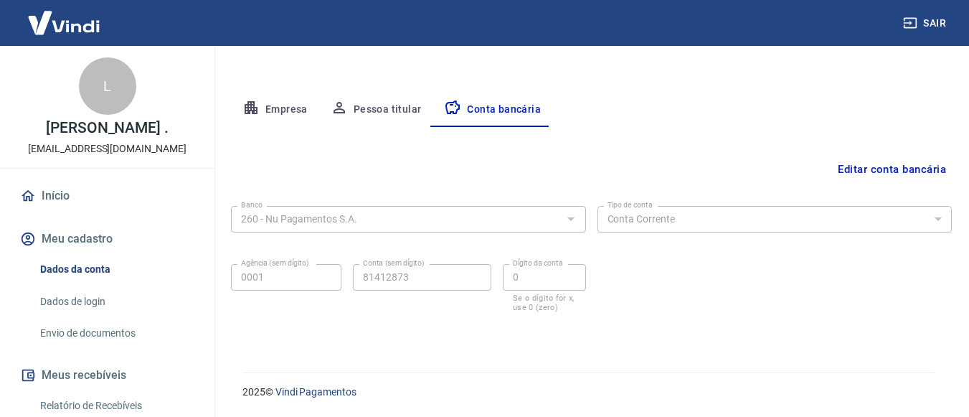
click at [93, 348] on link "Envio de documentos" at bounding box center [115, 333] width 163 height 29
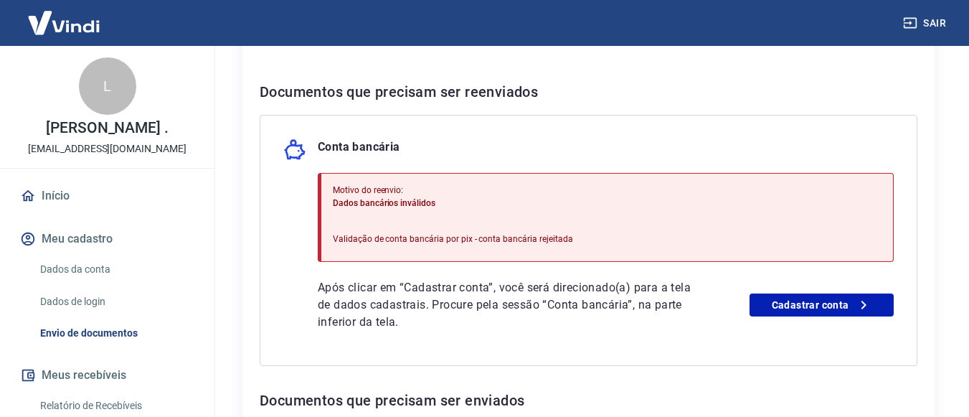
scroll to position [431, 0]
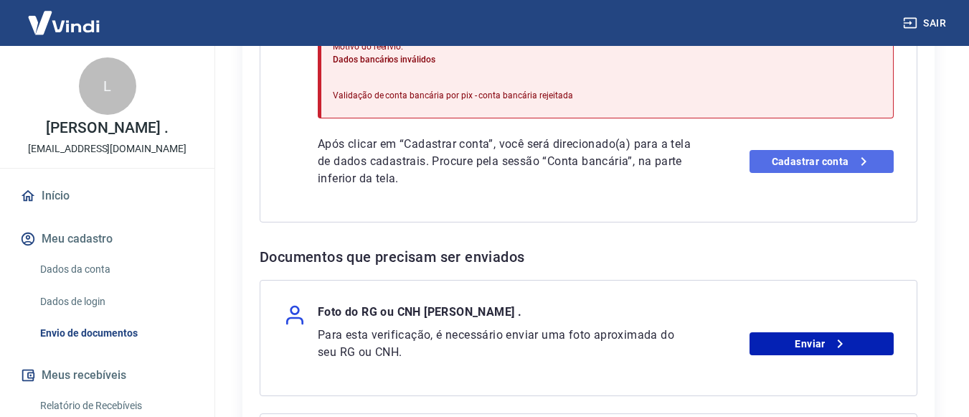
click at [805, 151] on link "Cadastrar conta" at bounding box center [822, 161] width 144 height 23
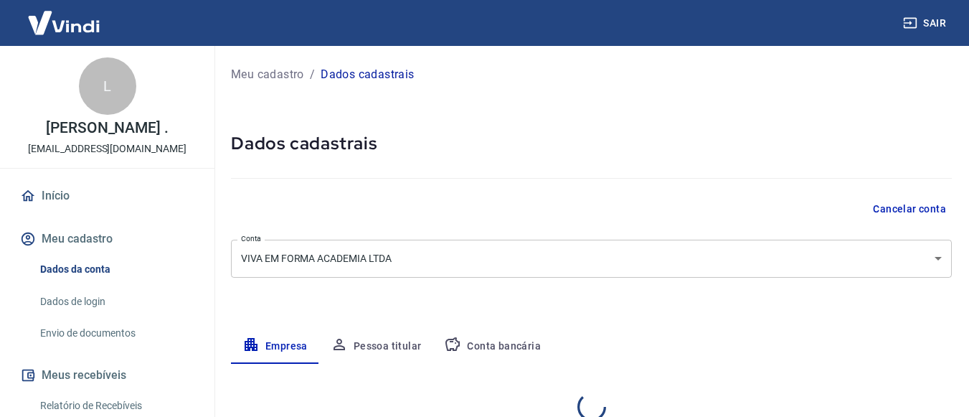
select select "SP"
select select "business"
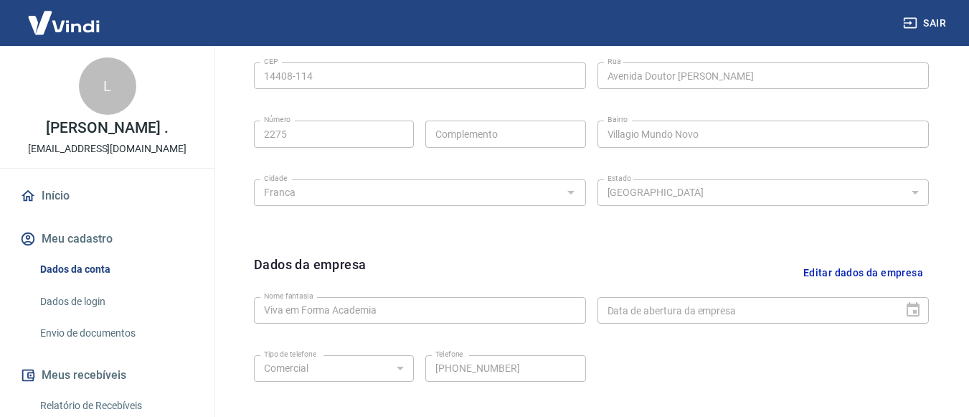
scroll to position [618, 0]
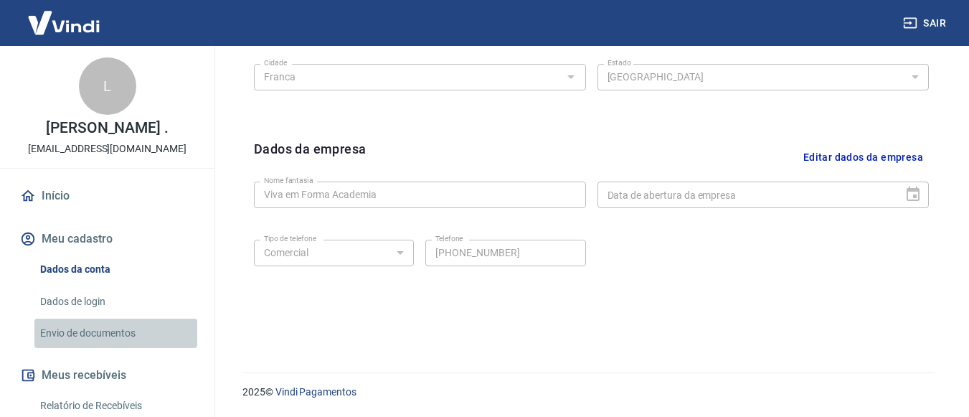
click at [128, 345] on link "Envio de documentos" at bounding box center [115, 333] width 163 height 29
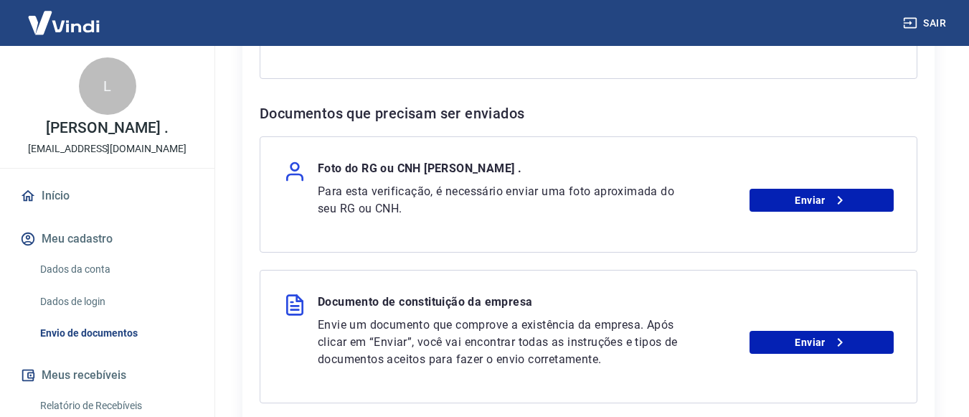
scroll to position [646, 0]
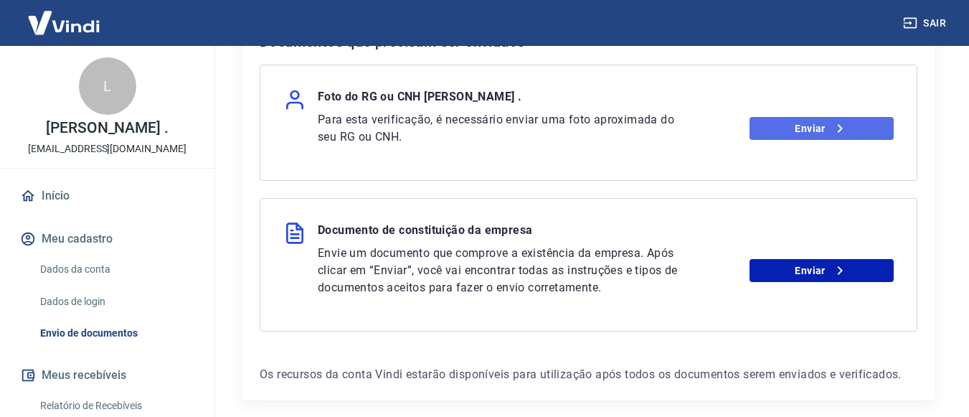
click at [773, 131] on link "Enviar" at bounding box center [822, 128] width 144 height 23
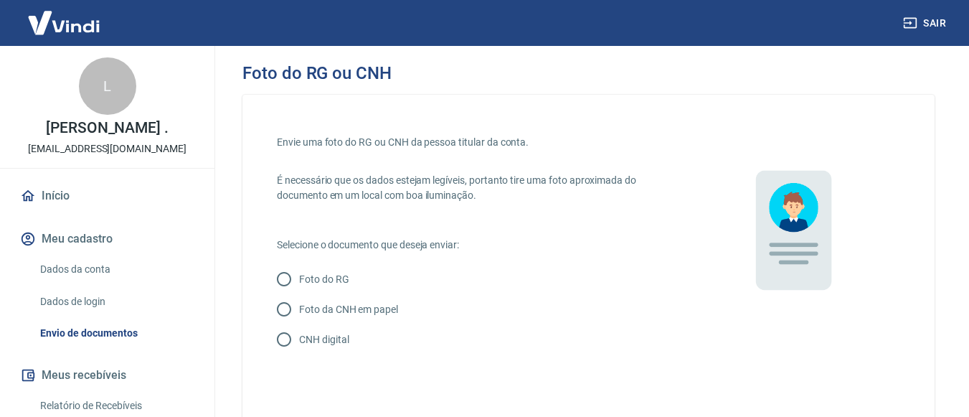
click at [282, 311] on input "Foto da CNH em papel" at bounding box center [284, 309] width 30 height 30
radio input "true"
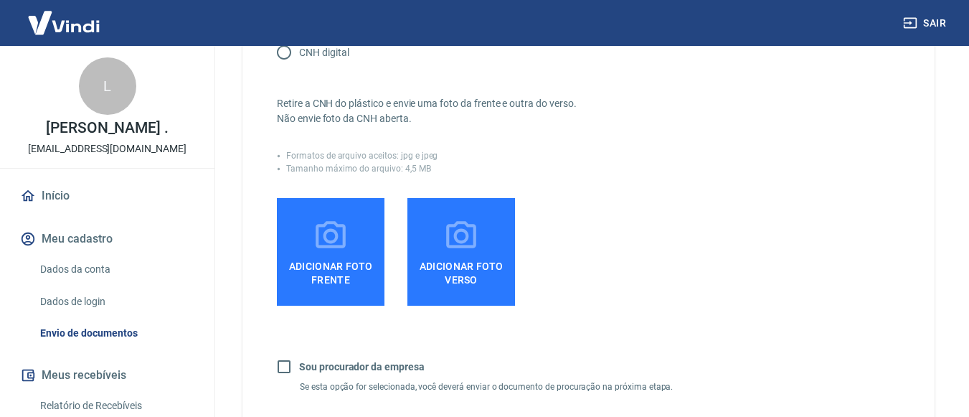
scroll to position [144, 0]
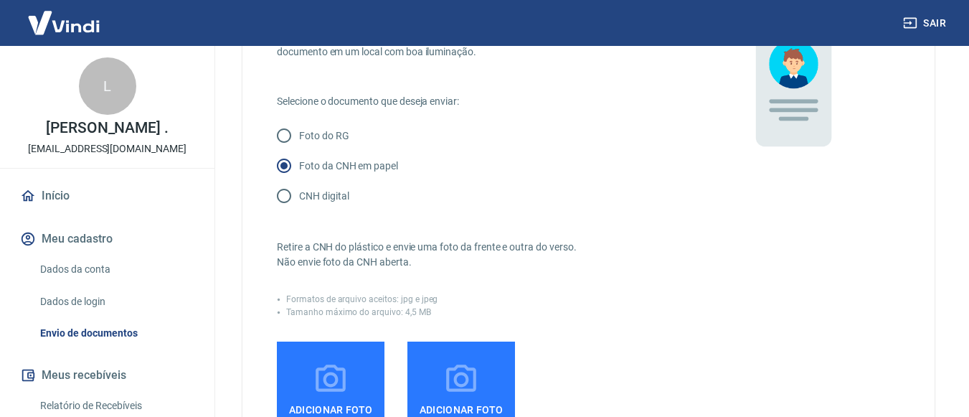
click at [293, 194] on input "CNH digital" at bounding box center [284, 196] width 30 height 30
radio input "true"
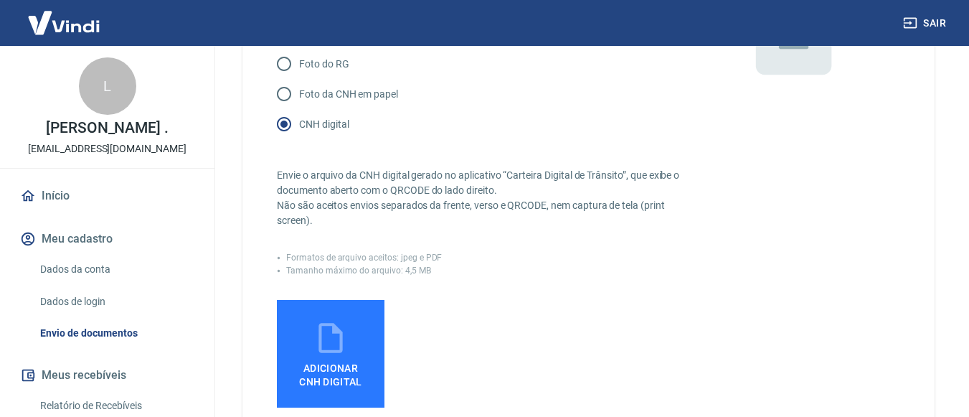
scroll to position [287, 0]
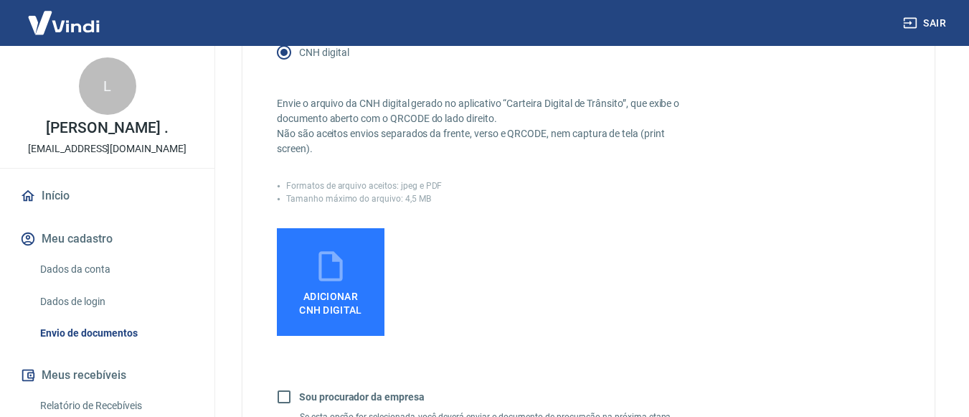
click at [347, 269] on icon at bounding box center [331, 266] width 36 height 36
click at [0, 0] on input "Adicionar CNH Digital" at bounding box center [0, 0] width 0 height 0
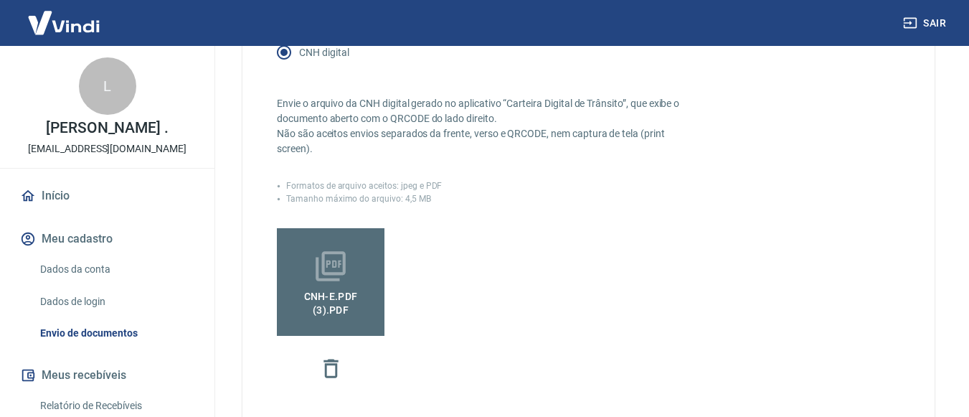
scroll to position [431, 0]
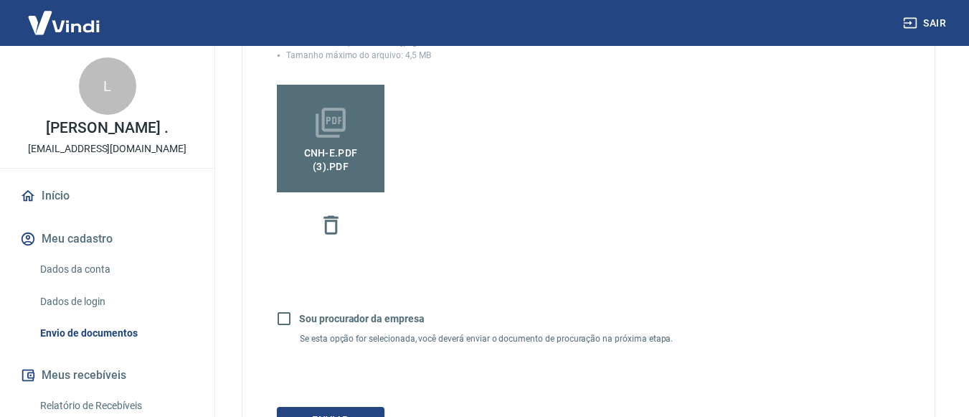
click at [327, 127] on icon at bounding box center [331, 123] width 36 height 36
click at [0, 0] on input "CNH-e.pdf (3).pdf" at bounding box center [0, 0] width 0 height 0
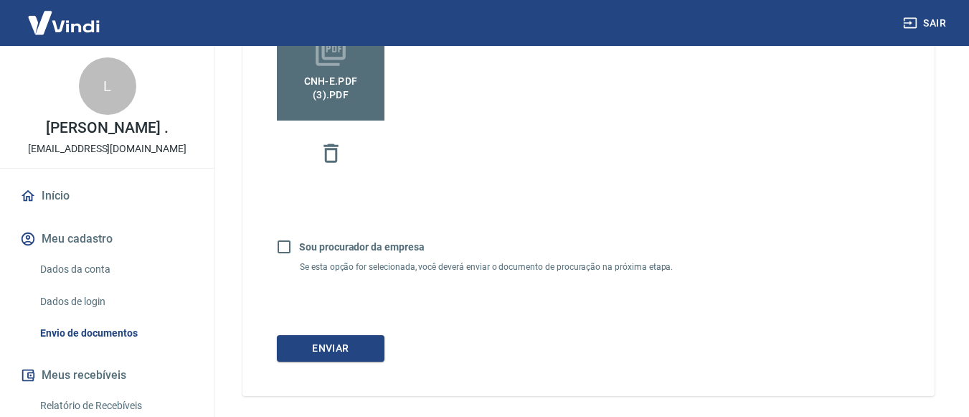
scroll to position [560, 0]
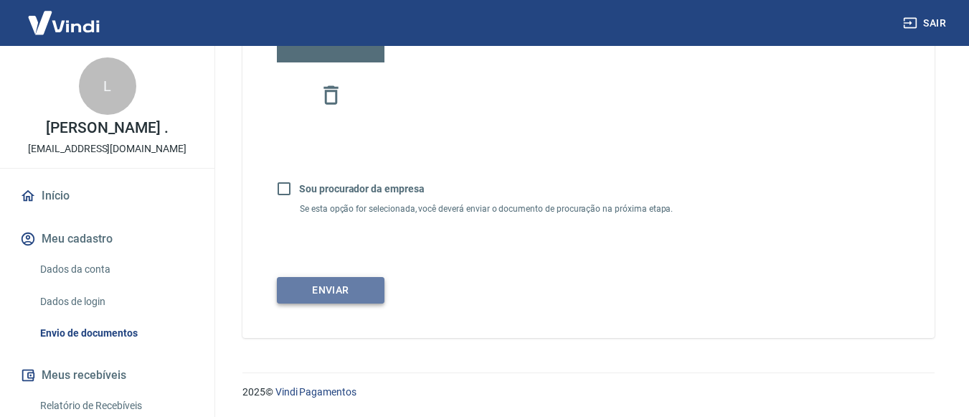
click at [362, 296] on button "Enviar" at bounding box center [331, 290] width 108 height 27
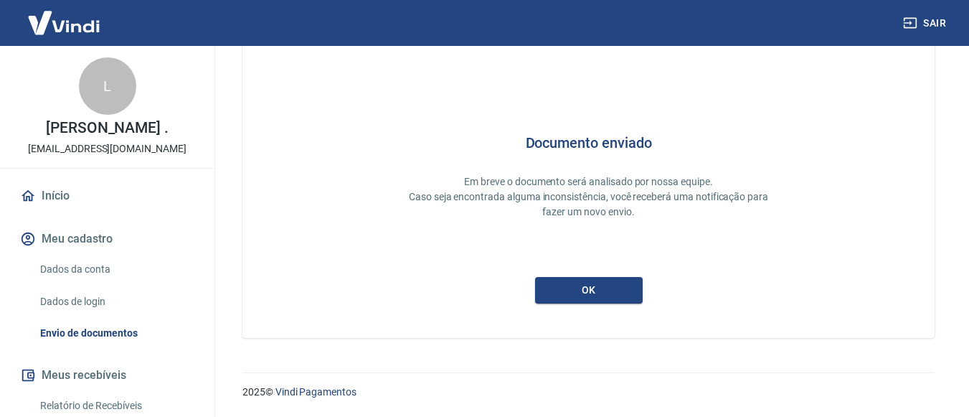
scroll to position [81, 0]
click at [609, 296] on button "ok" at bounding box center [589, 290] width 108 height 27
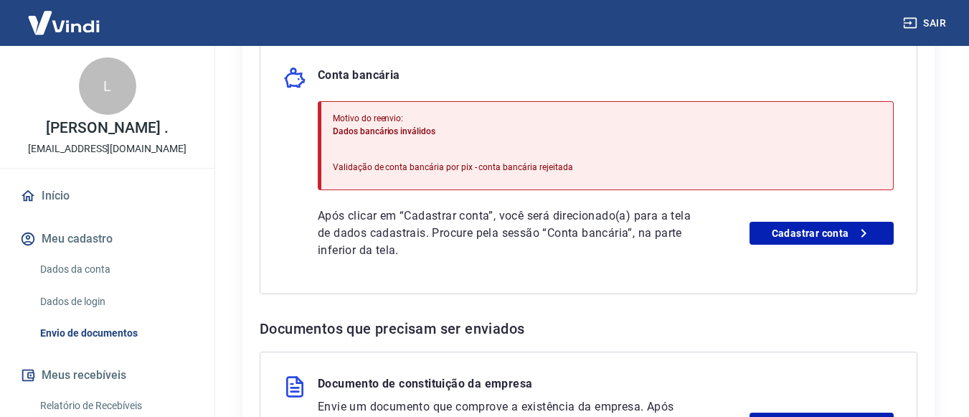
scroll to position [502, 0]
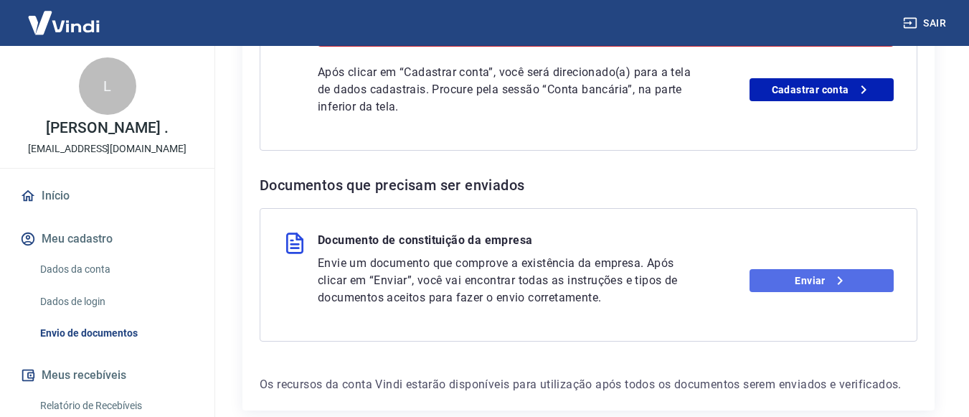
click at [836, 280] on icon at bounding box center [840, 280] width 17 height 17
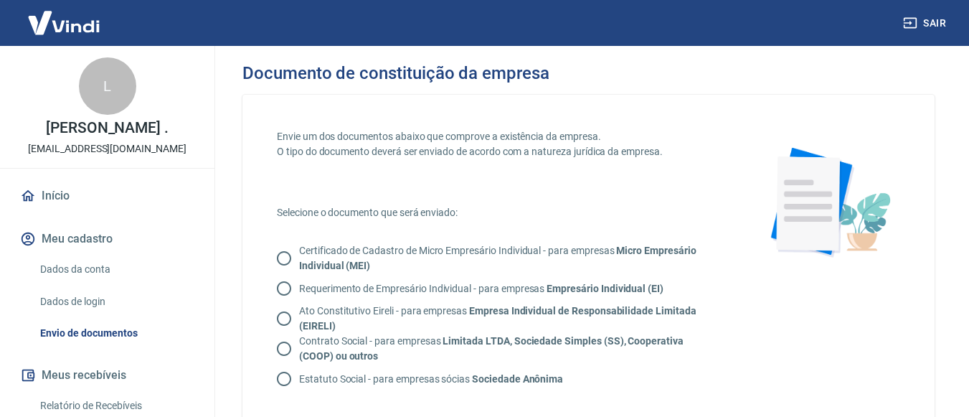
scroll to position [72, 0]
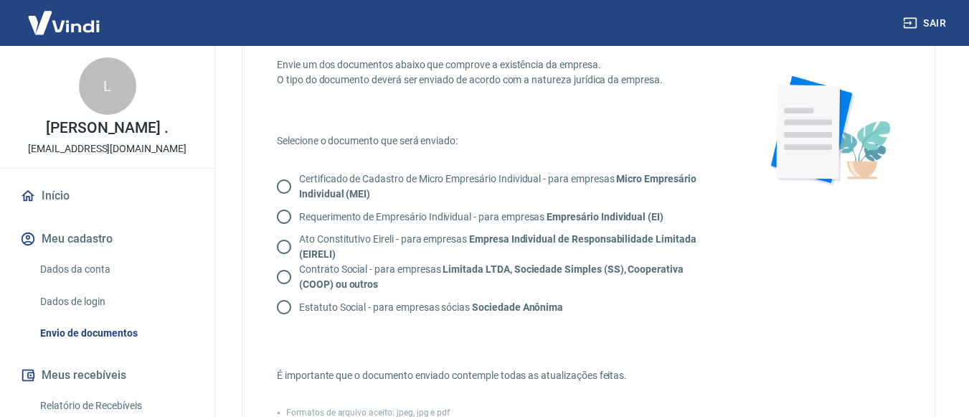
click at [290, 180] on input "Certificado de Cadastro de Micro Empresário Individual - para empresas Micro Em…" at bounding box center [284, 187] width 30 height 30
radio input "true"
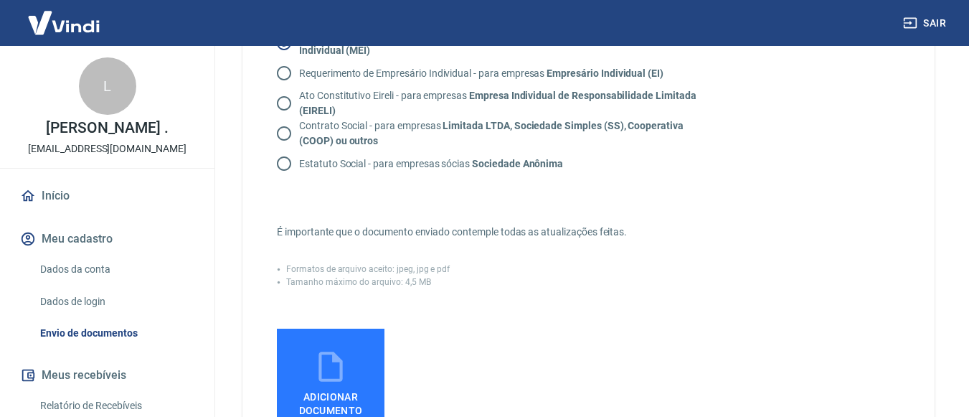
scroll to position [287, 0]
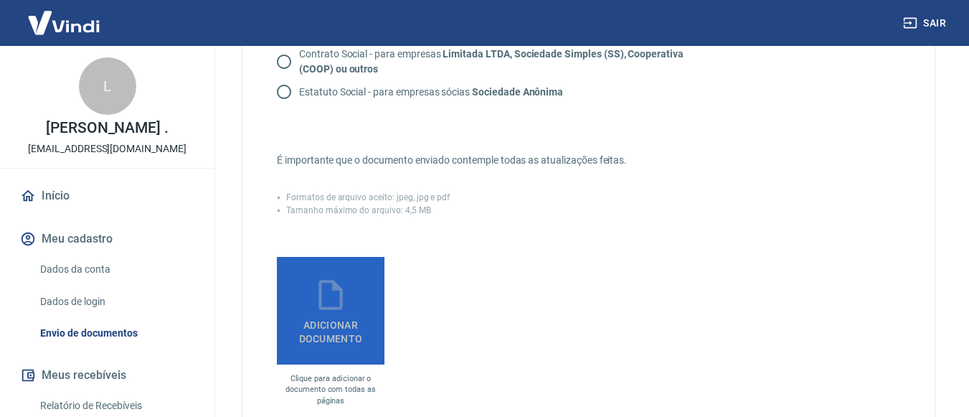
click at [375, 297] on label "Adicionar documento" at bounding box center [331, 311] width 108 height 108
click at [0, 0] on input "Adicionar documento" at bounding box center [0, 0] width 0 height 0
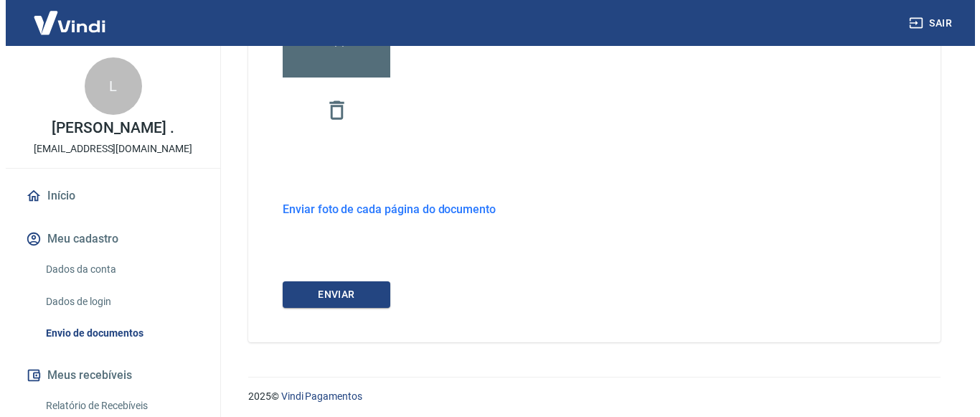
scroll to position [578, 0]
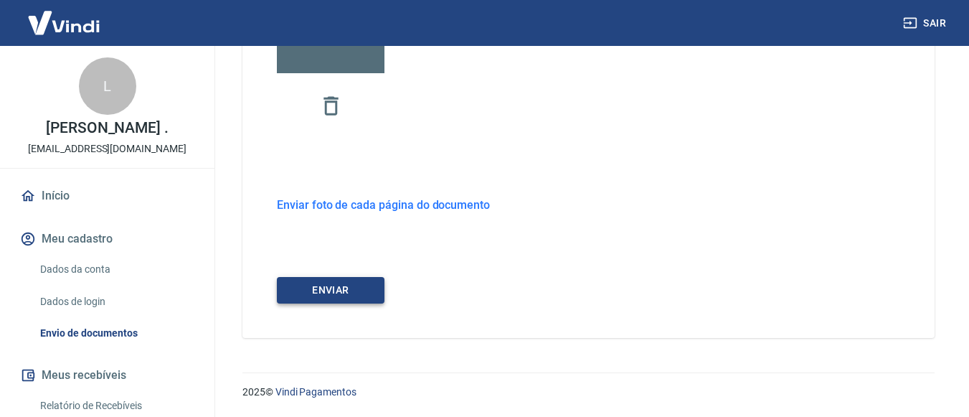
click at [378, 293] on button "ENVIAR" at bounding box center [331, 290] width 108 height 27
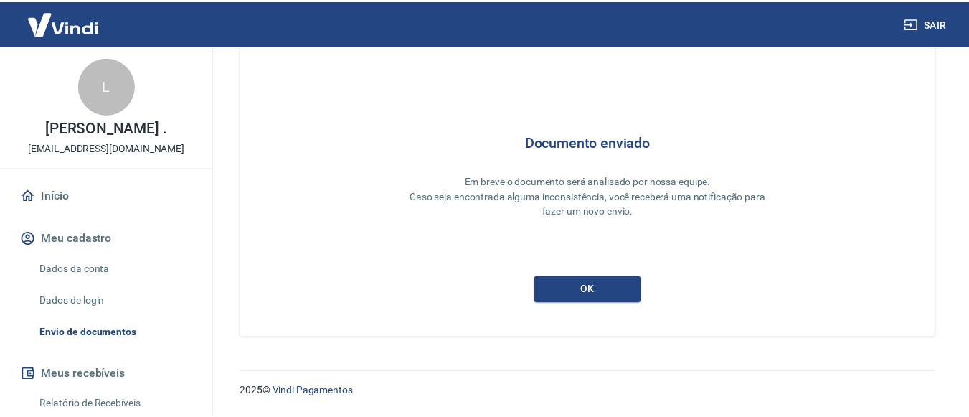
scroll to position [81, 0]
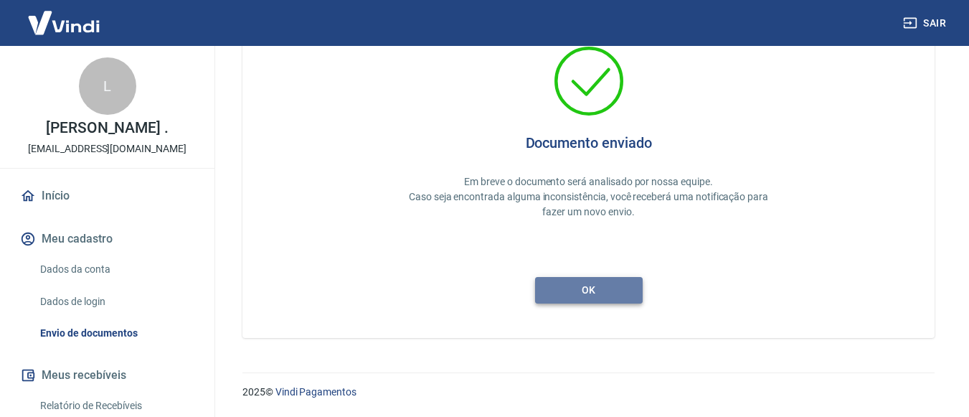
click at [620, 296] on button "ok" at bounding box center [589, 290] width 108 height 27
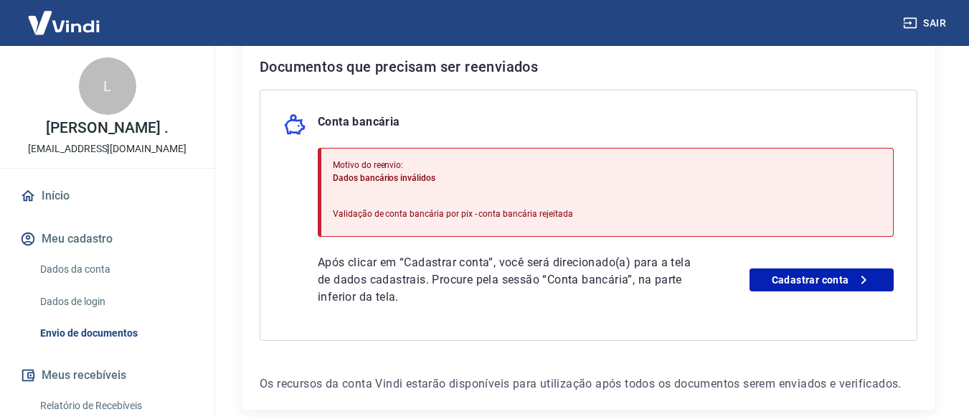
scroll to position [384, 0]
